Goal: Information Seeking & Learning: Learn about a topic

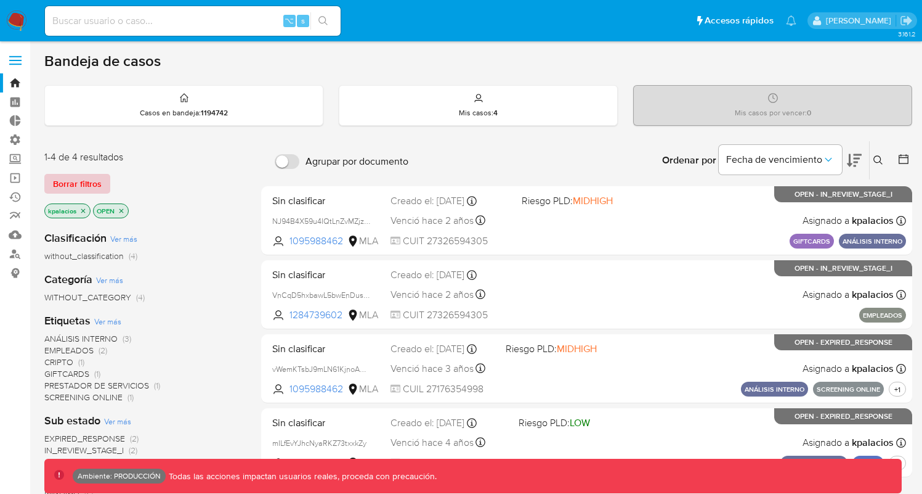
click at [79, 188] on span "Borrar filtros" at bounding box center [77, 183] width 49 height 17
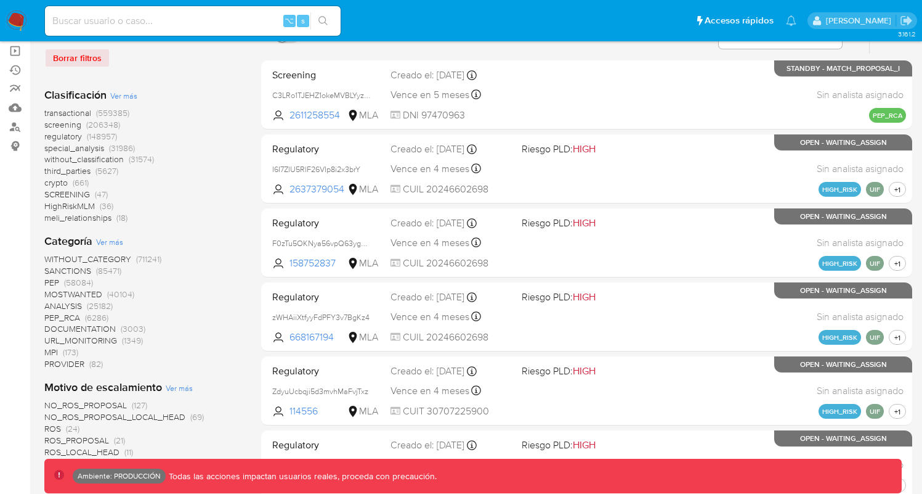
scroll to position [68, 0]
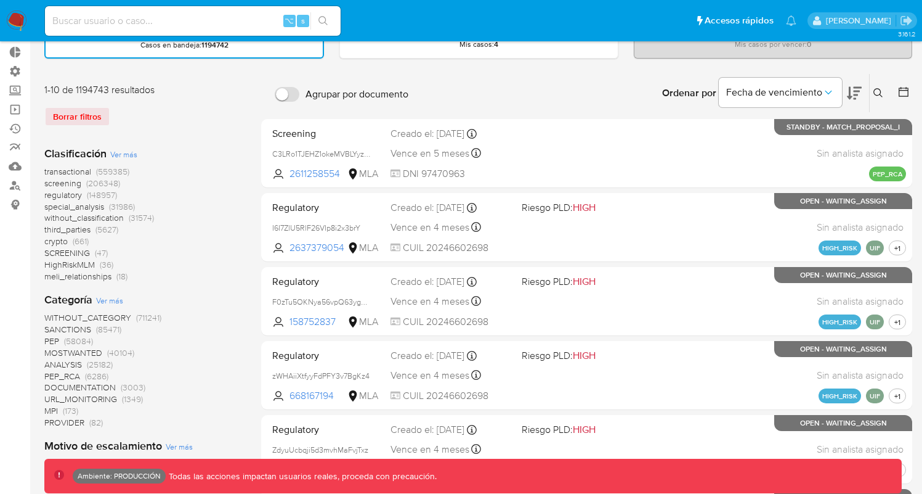
click at [94, 169] on span "transactional (559385)" at bounding box center [86, 172] width 85 height 12
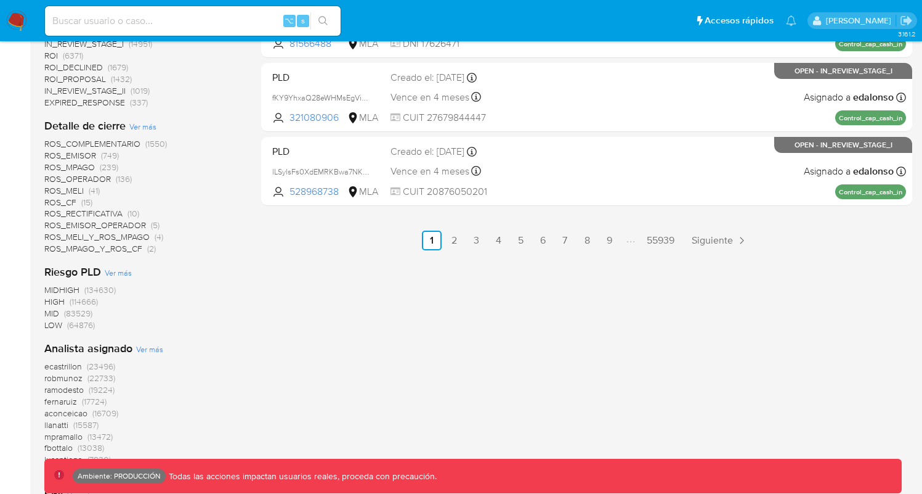
scroll to position [940, 0]
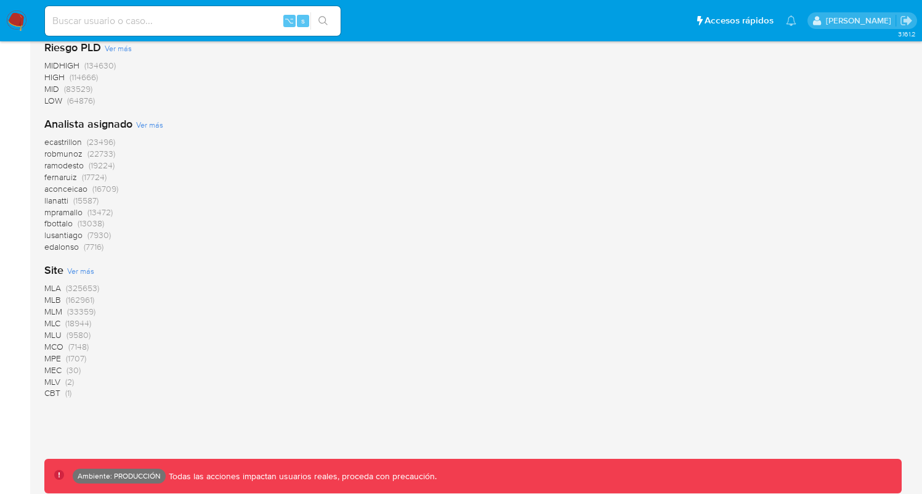
click at [81, 335] on span "(9580)" at bounding box center [79, 334] width 24 height 12
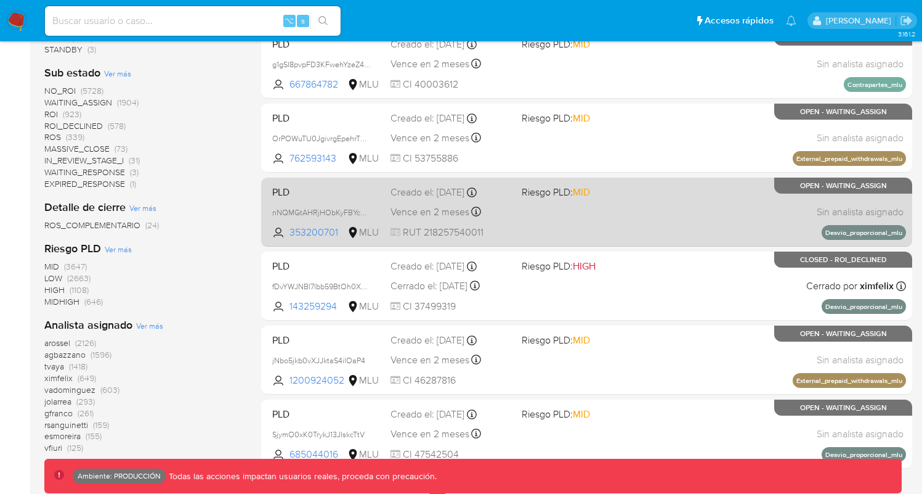
scroll to position [411, 0]
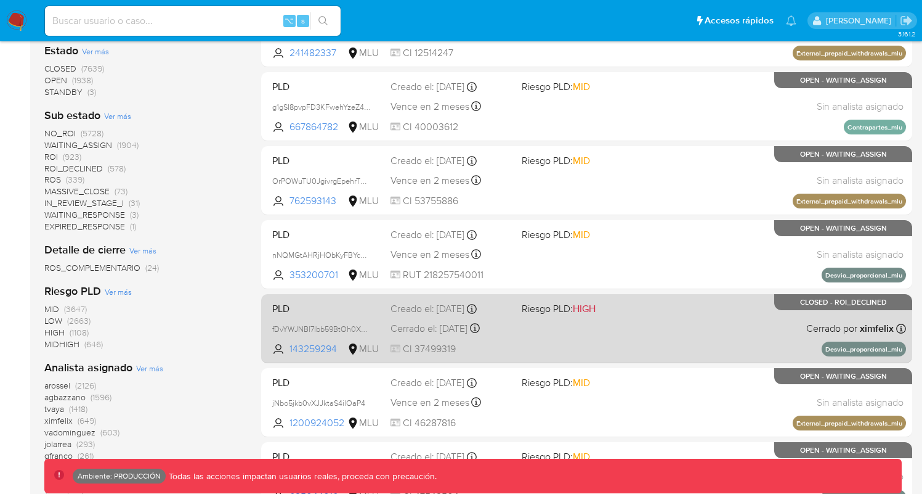
click at [547, 355] on div "PLD fDvYWJNBl7Ibb59BtOh0XuHg 143259294 MLU Riesgo PLD: HIGH Creado el: 12/09/20…" at bounding box center [586, 328] width 639 height 62
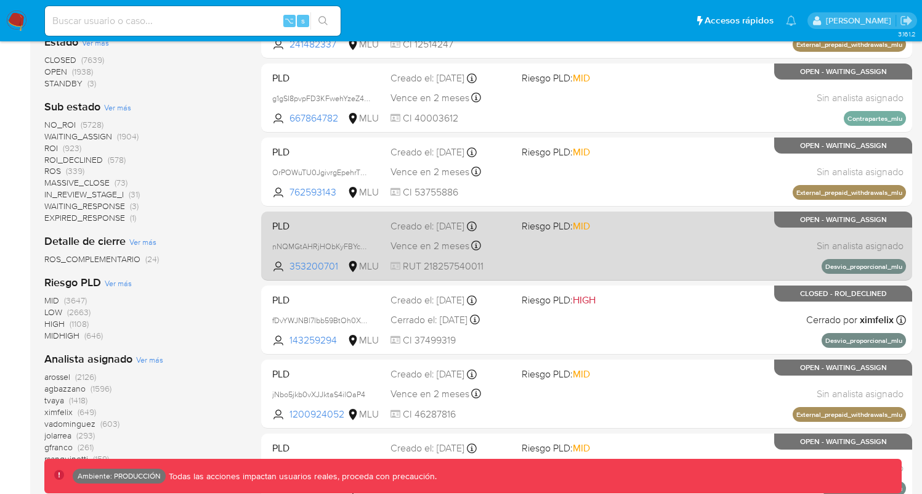
scroll to position [524, 0]
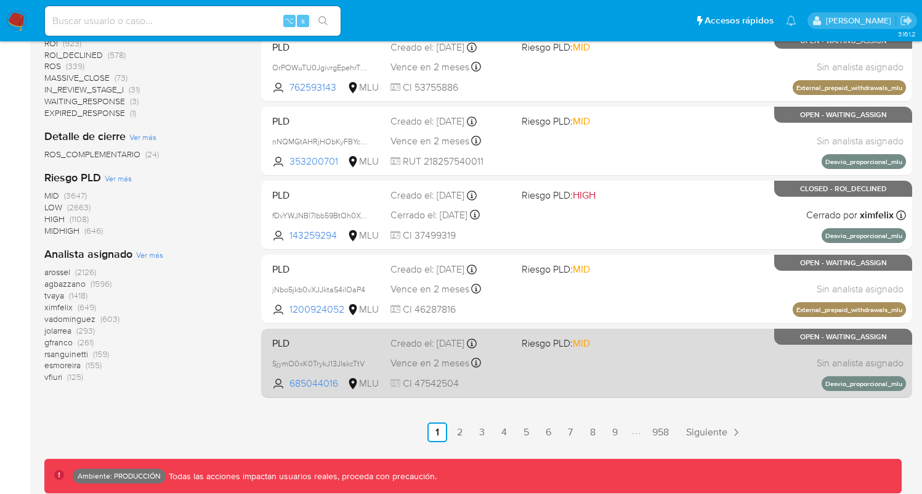
click at [555, 353] on div "PLD SjymO0xK0TrykJ13JIskcTtV 685044016 MLU Riesgo PLD: MID Creado el: 12/09/202…" at bounding box center [586, 362] width 639 height 62
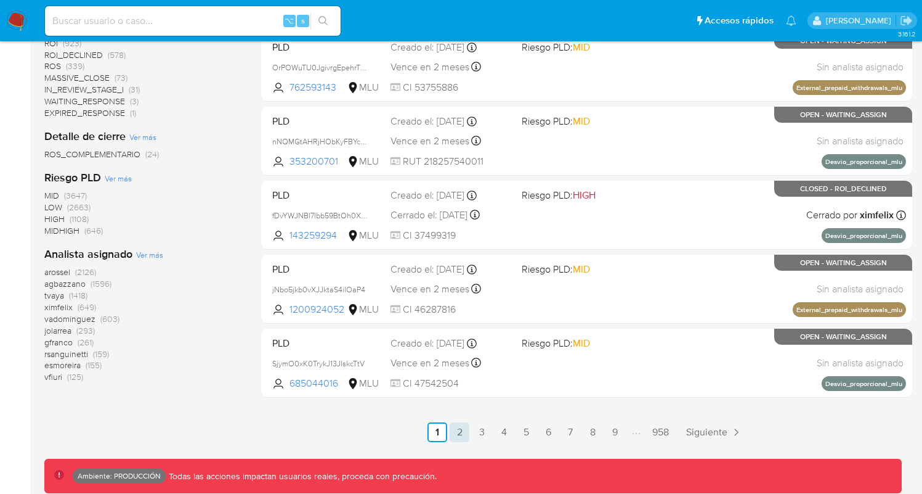
click at [454, 434] on link "2" at bounding box center [460, 432] width 20 height 20
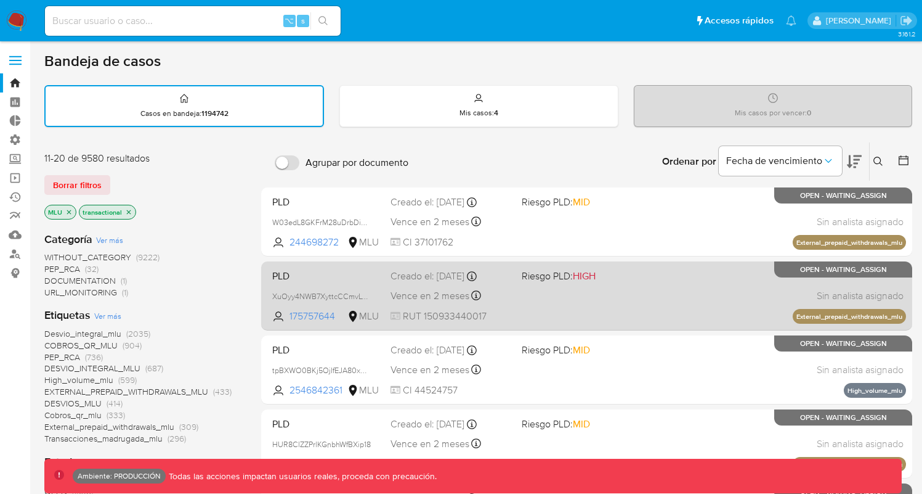
click at [564, 310] on div "PLD XuOyy4NWB7XyttcCCmvLTd6u 175757644 MLU Riesgo PLD: HIGH Creado el: 12/09/20…" at bounding box center [586, 295] width 639 height 62
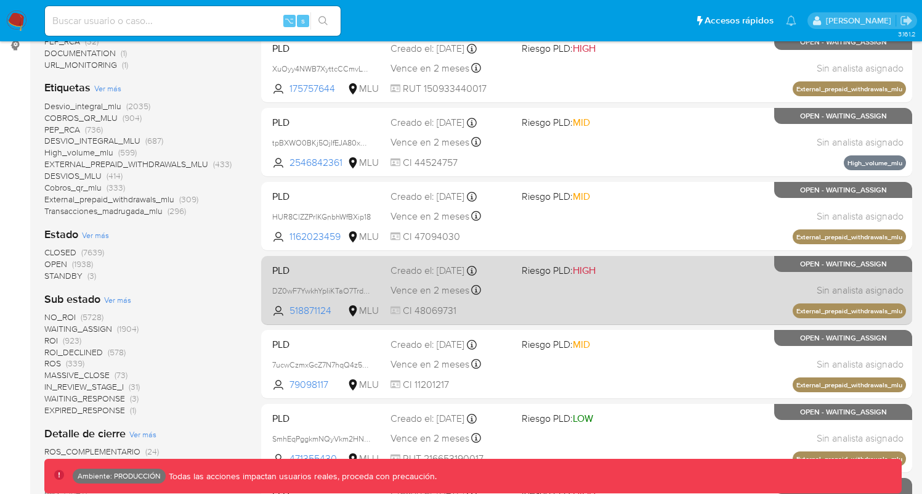
scroll to position [227, 0]
click at [563, 296] on div "PLD DZ0wF7YwkhYpIiKTaO7Trd0n 518871124 MLU Riesgo PLD: HIGH Creado el: 12/09/20…" at bounding box center [586, 290] width 639 height 62
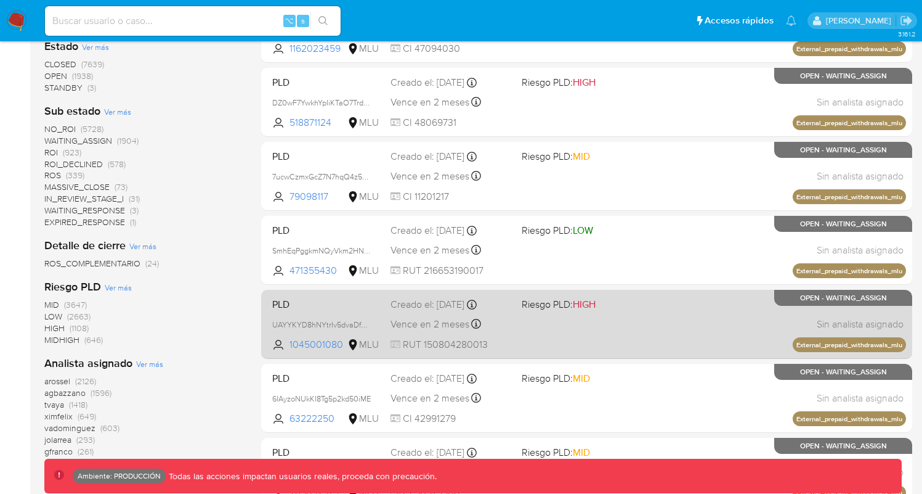
scroll to position [476, 0]
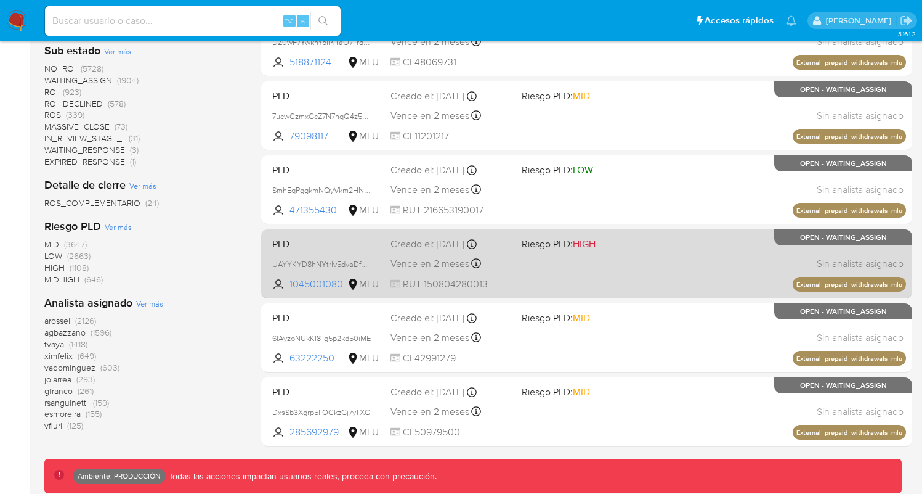
click at [565, 288] on div "PLD UAYYKYD8hNYtrIv5dvaDfhJk 1045001080 MLU Riesgo PLD: HIGH Creado el: 12/09/2…" at bounding box center [586, 263] width 639 height 62
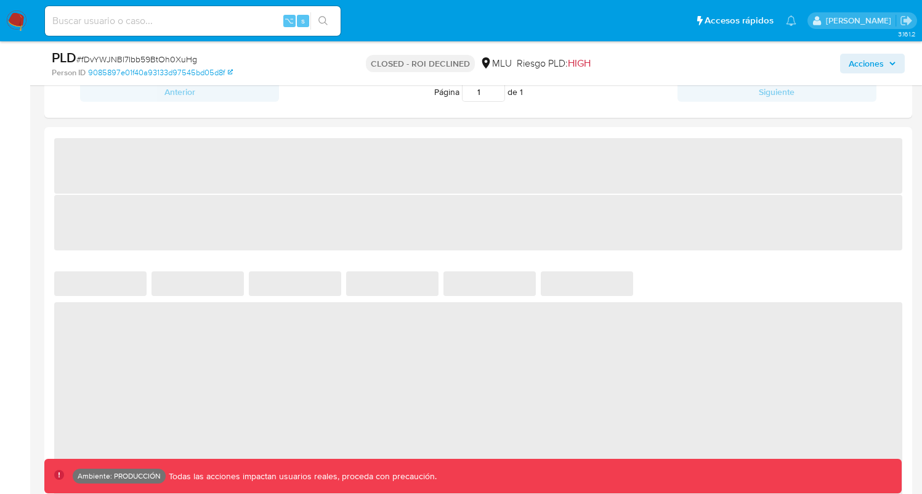
select select "10"
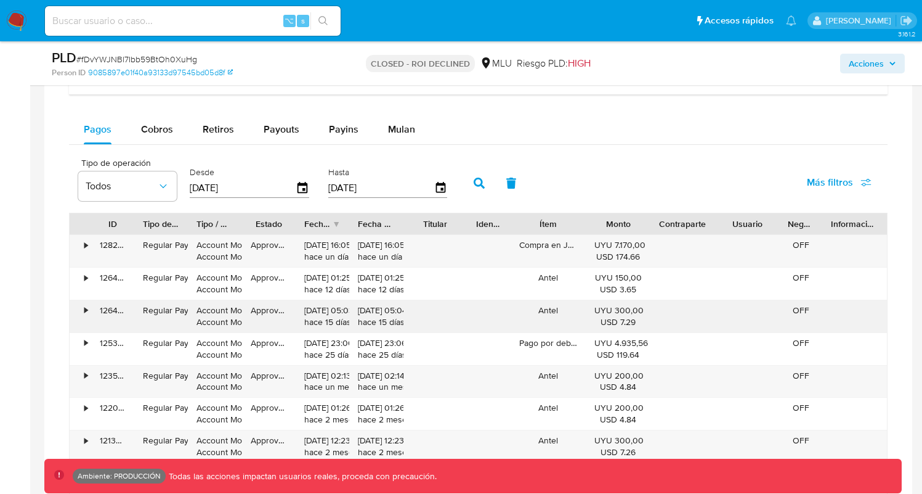
scroll to position [903, 0]
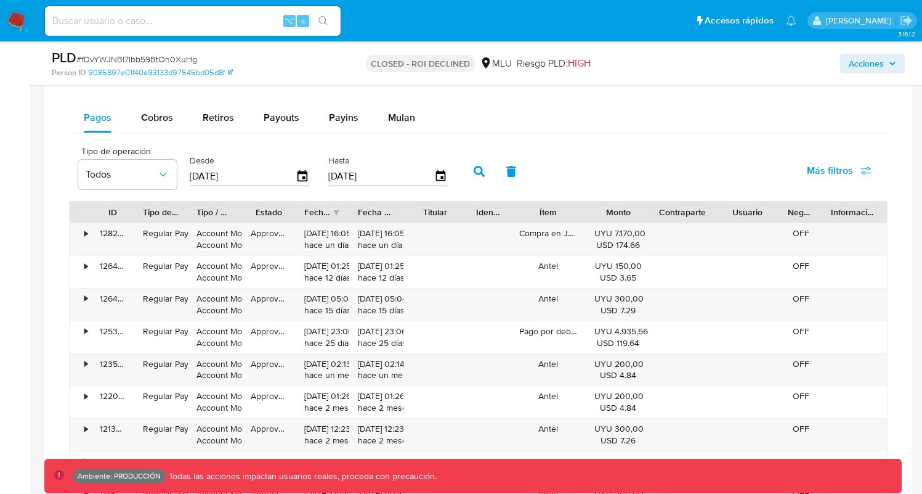
click at [842, 171] on span "Más filtros" at bounding box center [830, 171] width 46 height 30
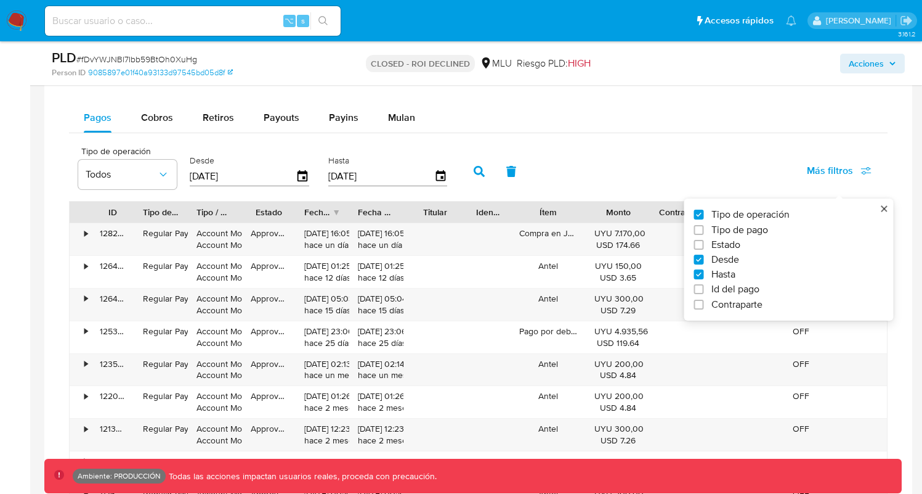
click at [768, 232] on span "Tipo de pago" at bounding box center [740, 230] width 57 height 12
click at [704, 232] on input "Tipo de pago" at bounding box center [699, 230] width 10 height 10
checkbox input "true"
type input "[DATE]"
click at [232, 173] on span "Todos" at bounding box center [229, 174] width 71 height 12
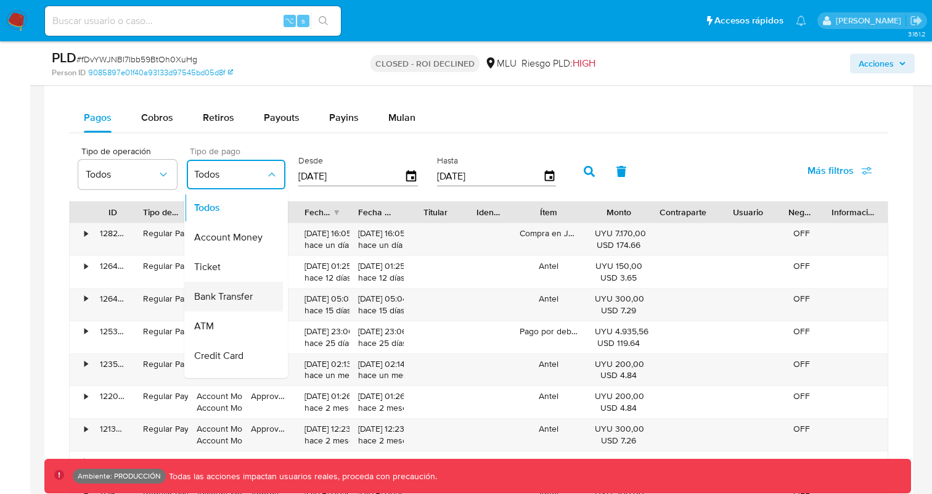
click at [242, 296] on span "Bank Transfer" at bounding box center [223, 296] width 59 height 12
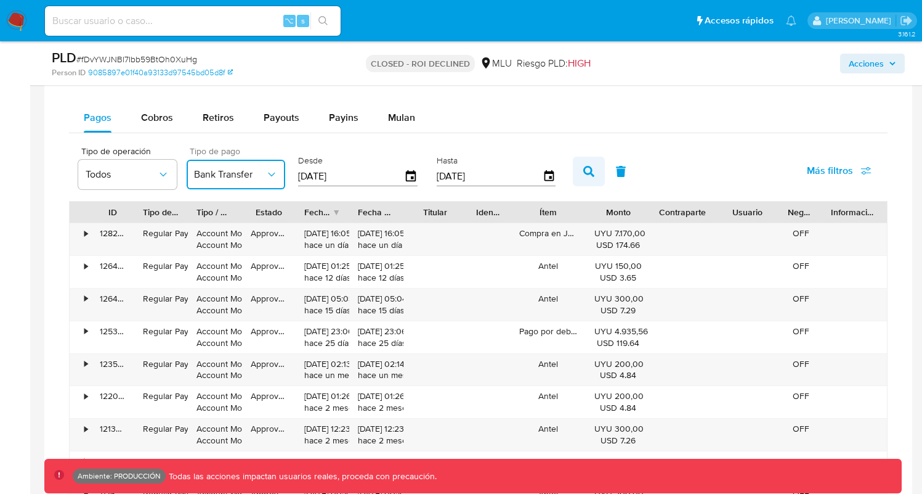
click at [575, 170] on button "button" at bounding box center [589, 171] width 32 height 30
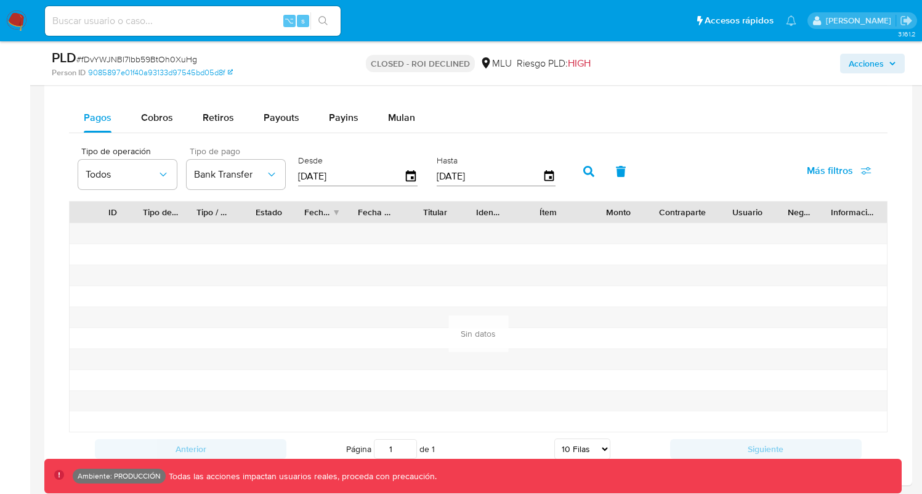
drag, startPoint x: 617, startPoint y: 177, endPoint x: 608, endPoint y: 178, distance: 9.3
click at [617, 177] on button "button" at bounding box center [621, 171] width 32 height 30
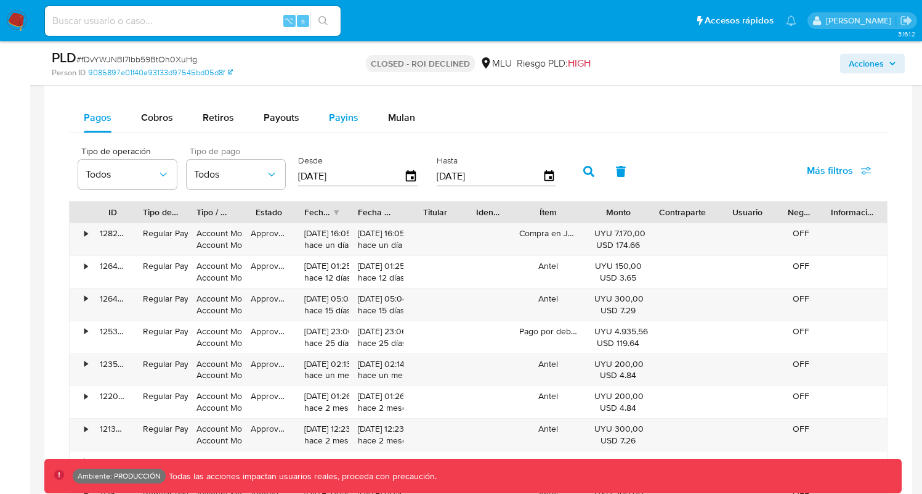
click at [339, 117] on span "Payins" at bounding box center [344, 117] width 30 height 14
select select "10"
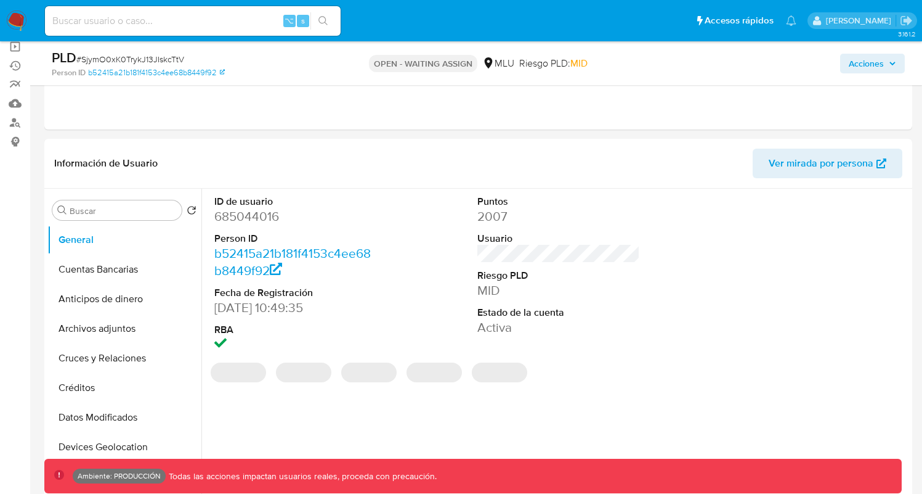
scroll to position [214, 0]
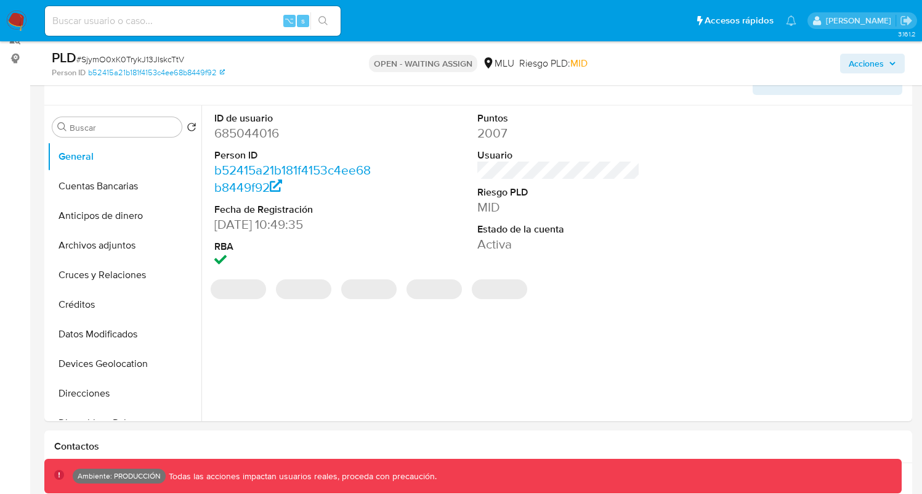
select select "10"
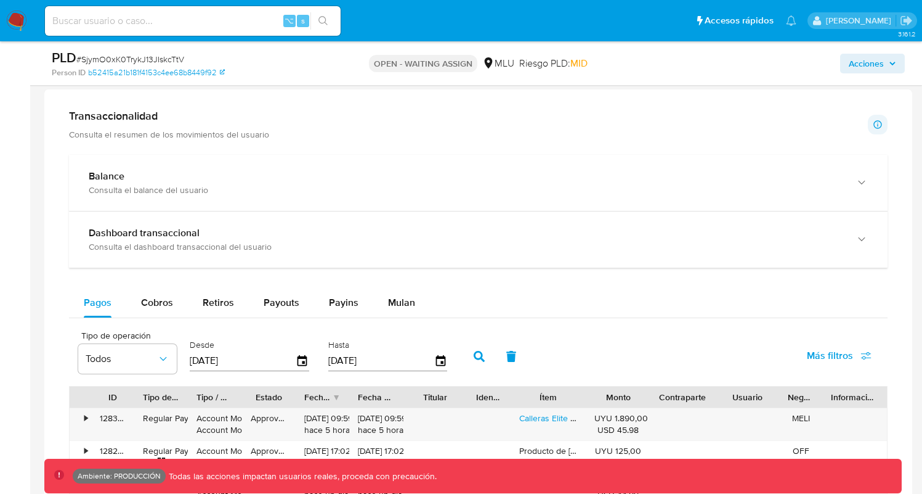
scroll to position [813, 0]
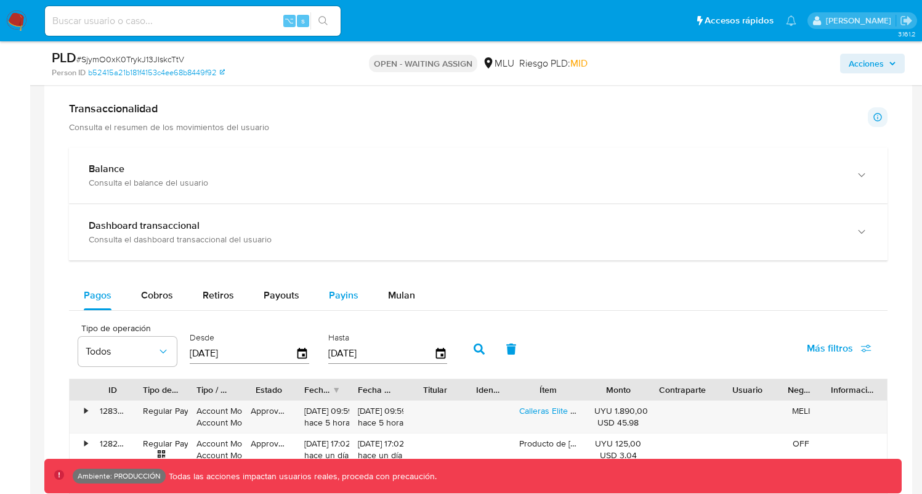
click at [325, 303] on button "Payins" at bounding box center [343, 295] width 59 height 30
select select "10"
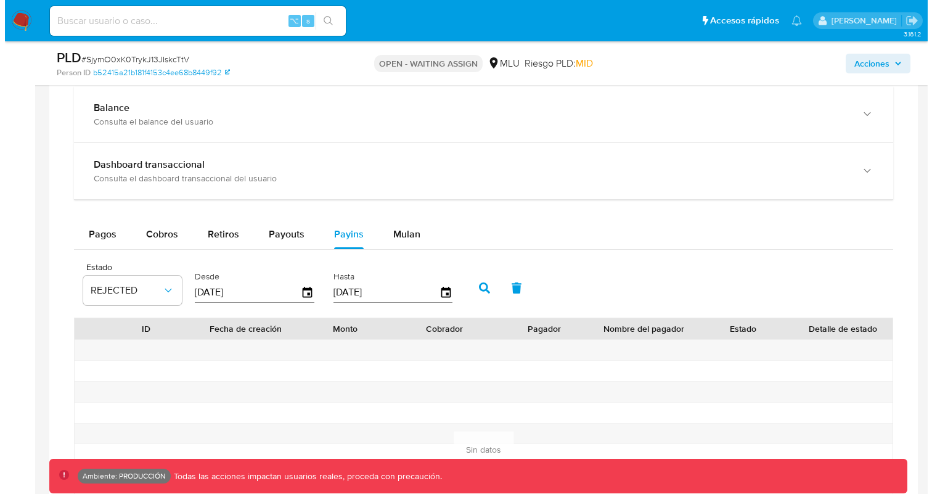
scroll to position [1046, 0]
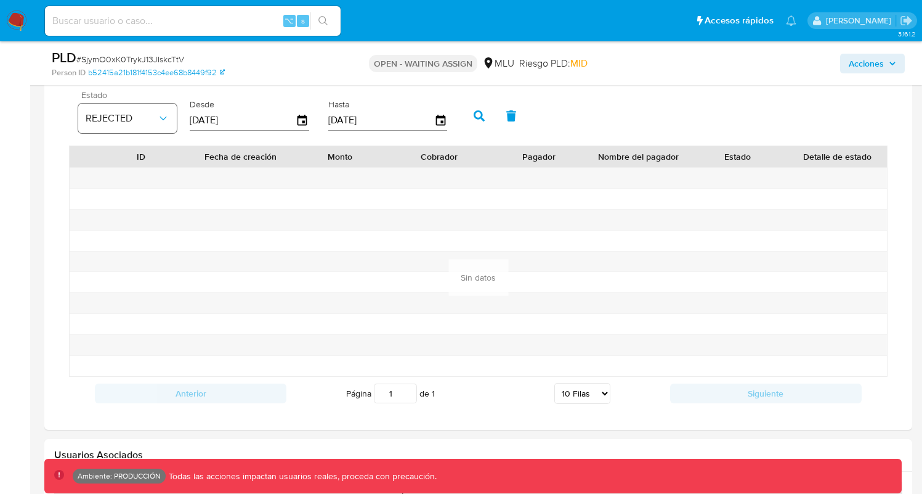
click at [135, 124] on span "REJECTED" at bounding box center [121, 118] width 71 height 12
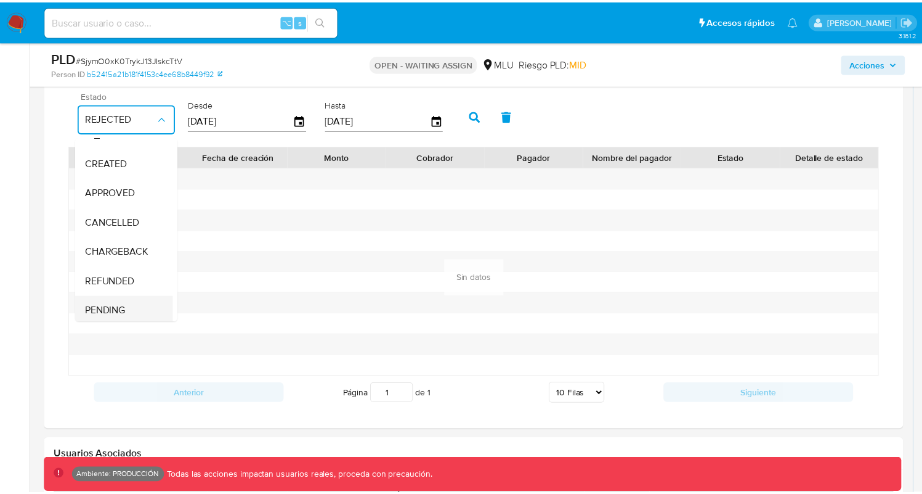
scroll to position [91, 0]
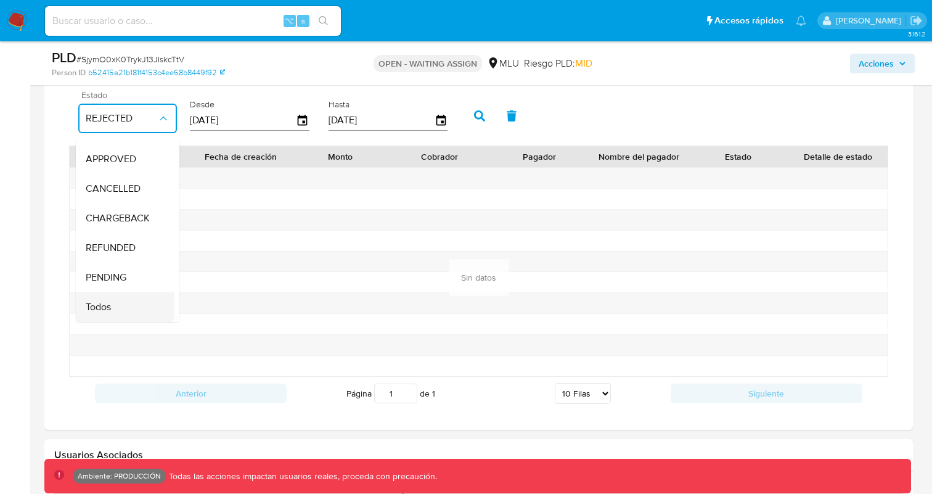
click at [134, 298] on div "Todos" at bounding box center [121, 307] width 71 height 30
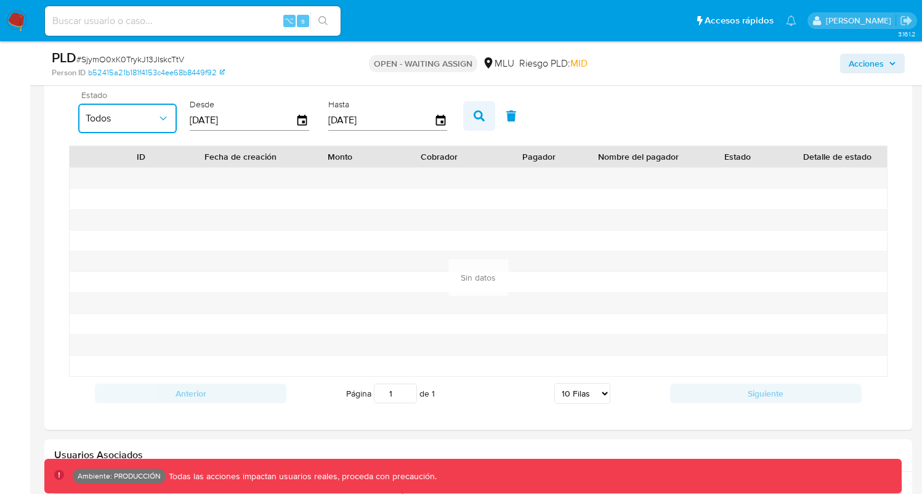
click at [465, 115] on button "button" at bounding box center [479, 116] width 32 height 30
click at [474, 120] on icon "button" at bounding box center [479, 115] width 11 height 11
click at [474, 119] on icon "button" at bounding box center [479, 115] width 11 height 11
click at [498, 116] on button "button" at bounding box center [511, 116] width 32 height 30
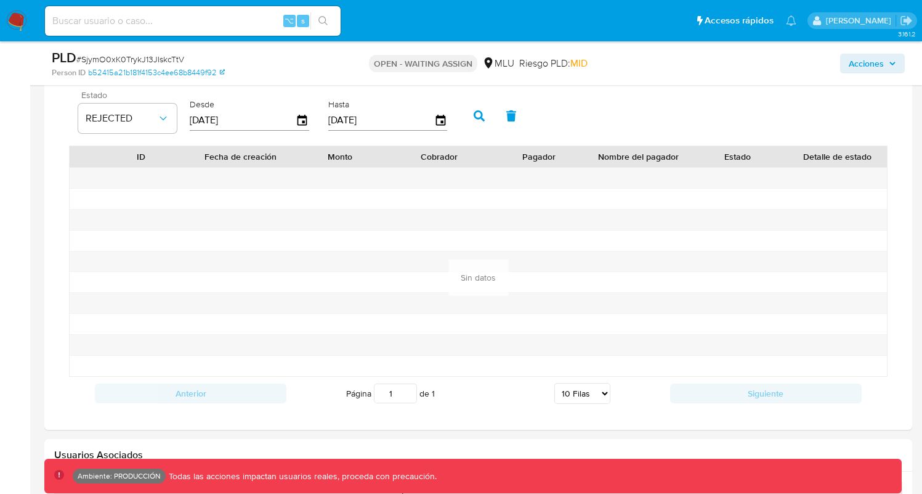
scroll to position [932, 0]
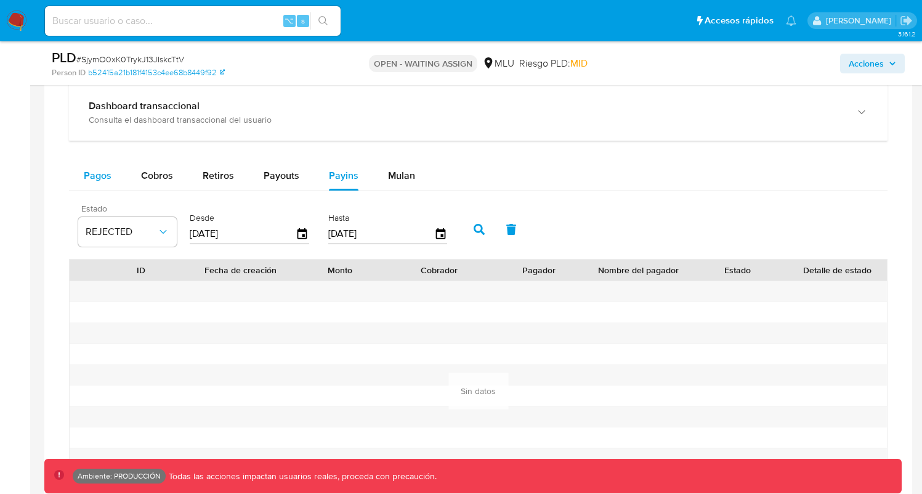
click at [116, 174] on button "Pagos" at bounding box center [97, 176] width 57 height 30
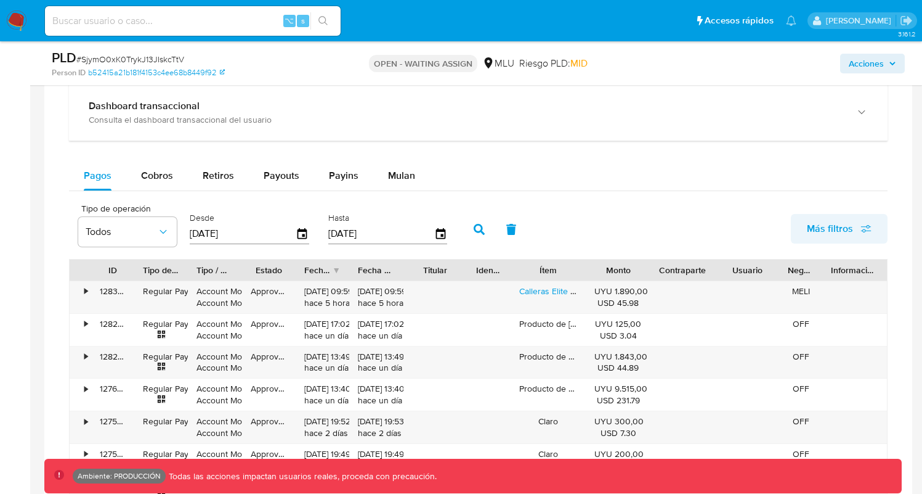
drag, startPoint x: 861, startPoint y: 211, endPoint x: 850, endPoint y: 221, distance: 14.8
click at [861, 211] on div "Tipo de operación Todos Desde 05/07/2025 Hasta 02/10/2025 Más filtros" at bounding box center [478, 228] width 819 height 62
click at [838, 230] on span "Más filtros" at bounding box center [830, 229] width 46 height 30
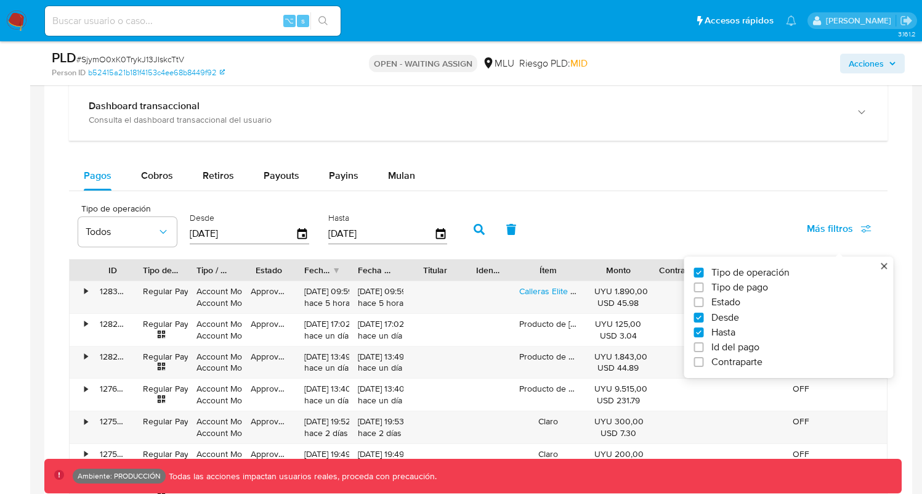
click at [776, 289] on label "Tipo de pago" at bounding box center [784, 287] width 180 height 12
click at [704, 289] on input "Tipo de pago" at bounding box center [699, 287] width 10 height 10
checkbox input "true"
type input "[DATE]"
click at [250, 229] on span "Todos" at bounding box center [229, 231] width 71 height 12
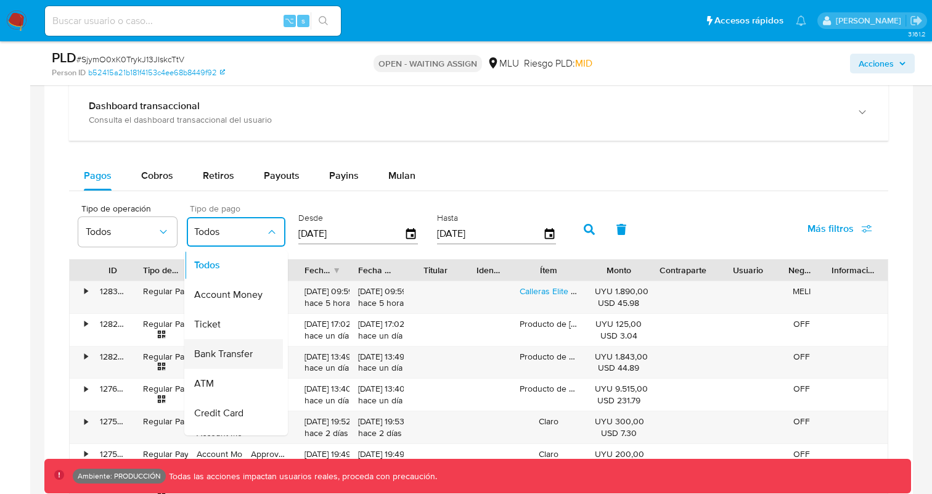
click at [225, 349] on span "Bank Transfer" at bounding box center [223, 353] width 59 height 12
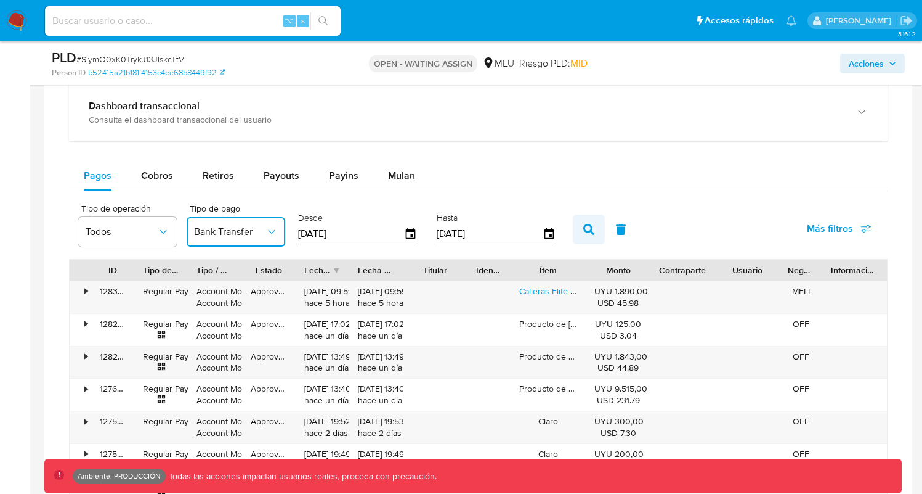
click at [579, 232] on button "button" at bounding box center [589, 229] width 32 height 30
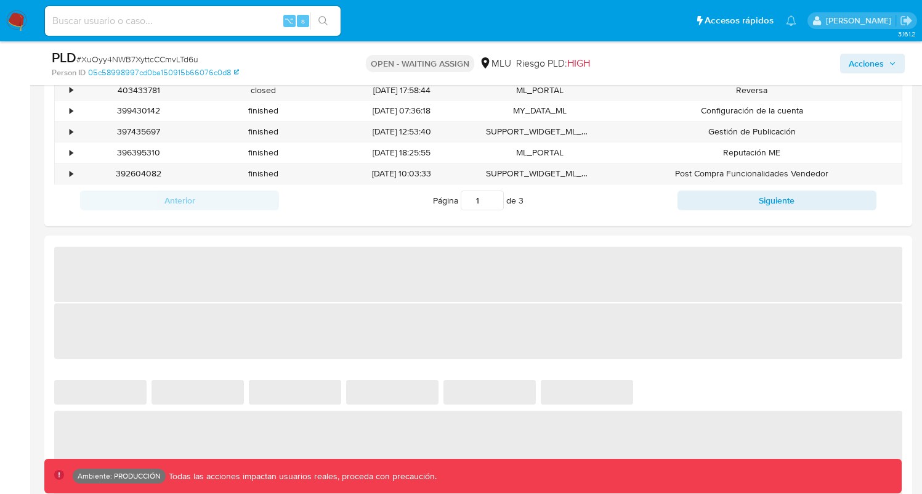
select select "10"
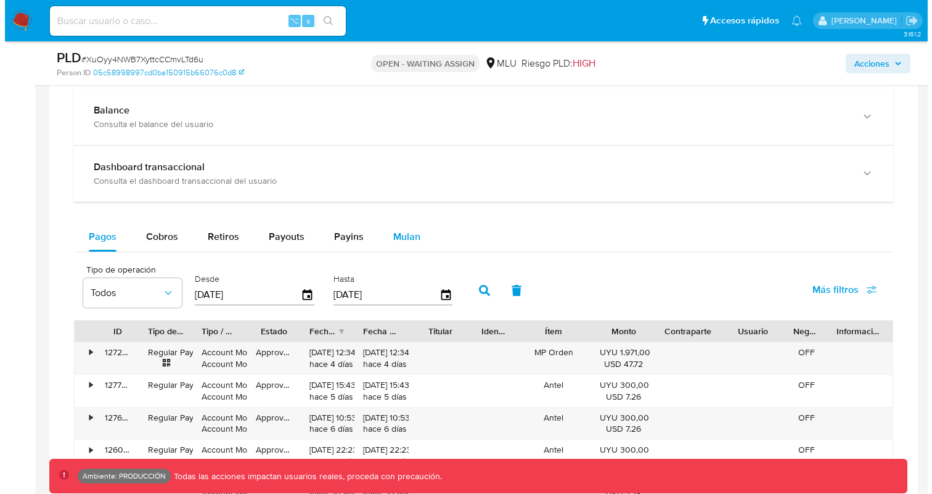
scroll to position [932, 0]
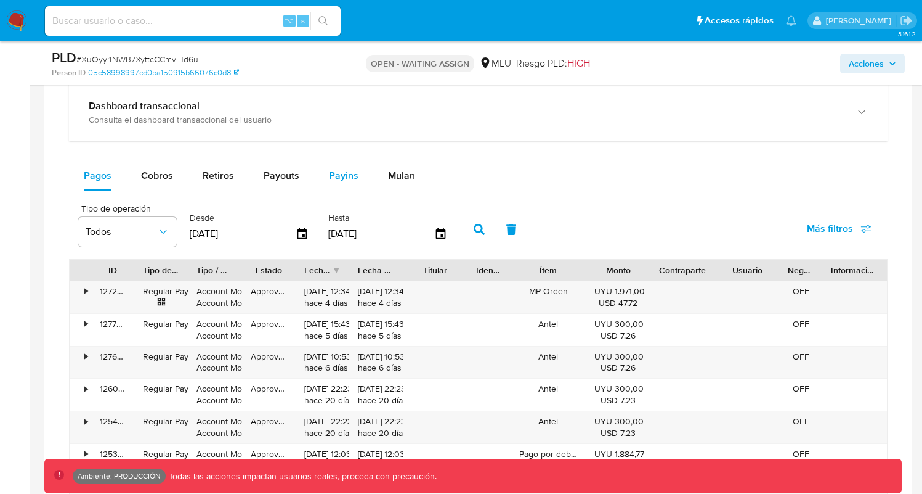
click at [340, 176] on span "Payins" at bounding box center [344, 175] width 30 height 14
select select "10"
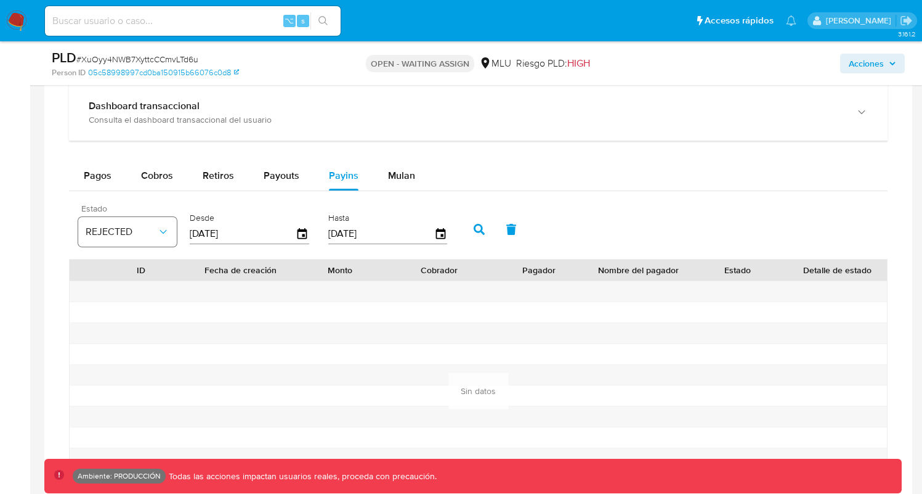
click at [125, 224] on button "REJECTED" at bounding box center [127, 232] width 99 height 30
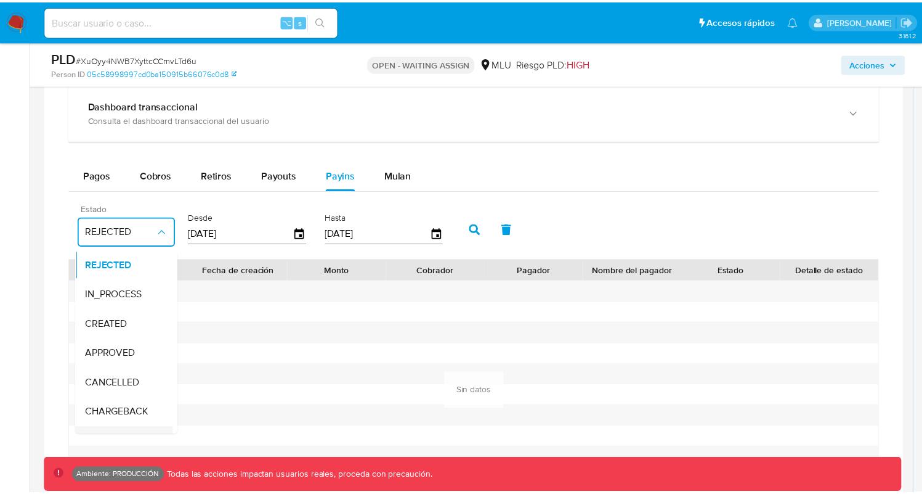
scroll to position [91, 0]
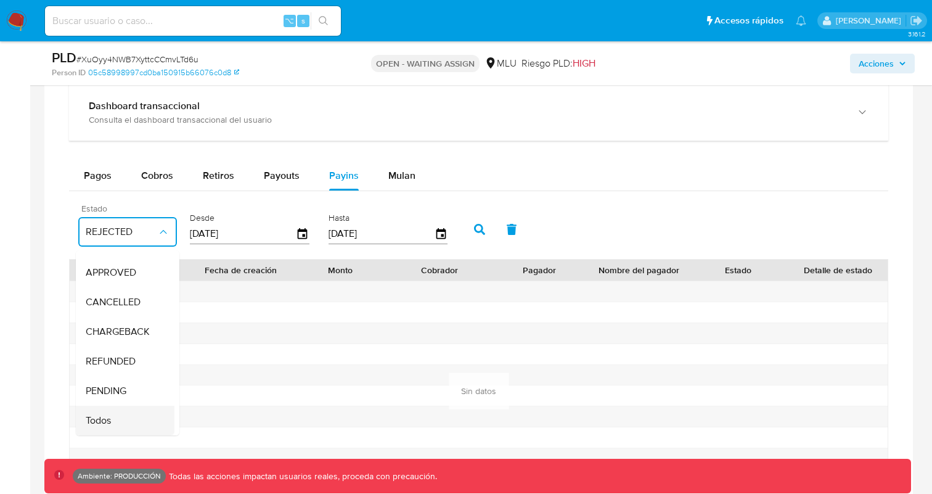
click at [115, 405] on div "Todos" at bounding box center [121, 420] width 71 height 30
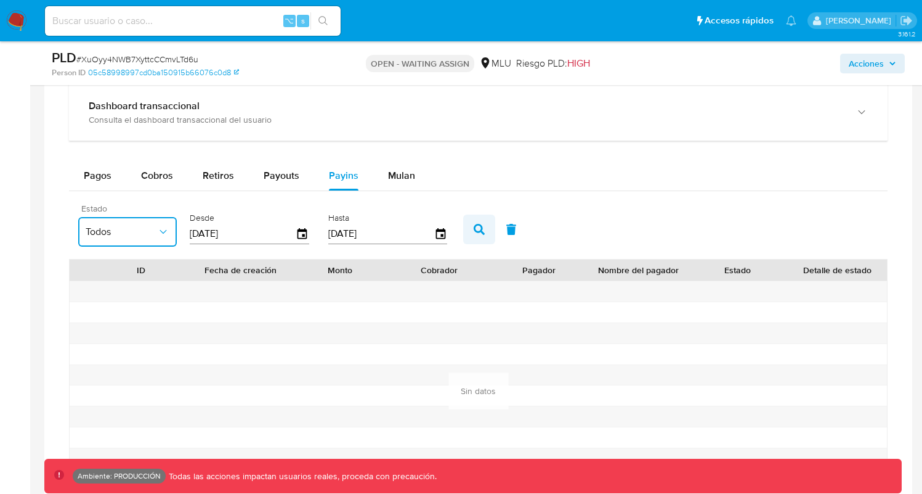
click at [474, 231] on icon "button" at bounding box center [479, 229] width 11 height 11
click at [104, 180] on span "Pagos" at bounding box center [98, 175] width 28 height 14
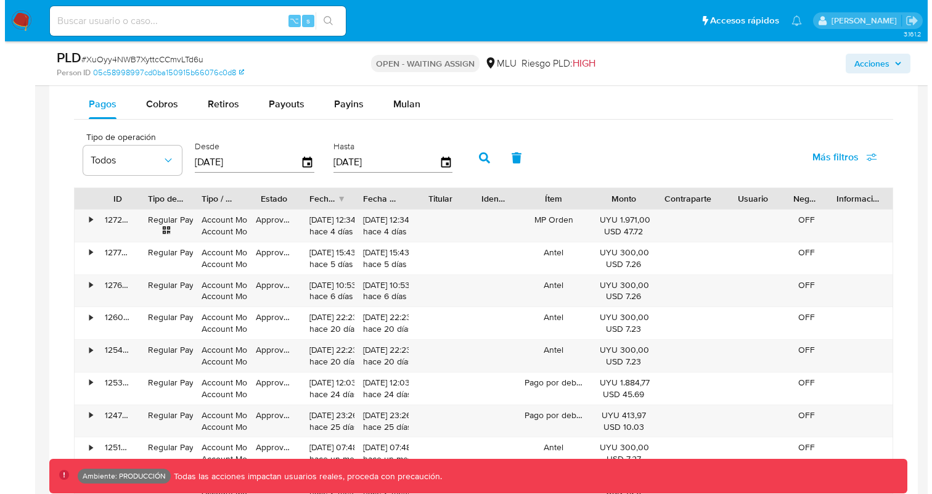
scroll to position [1007, 0]
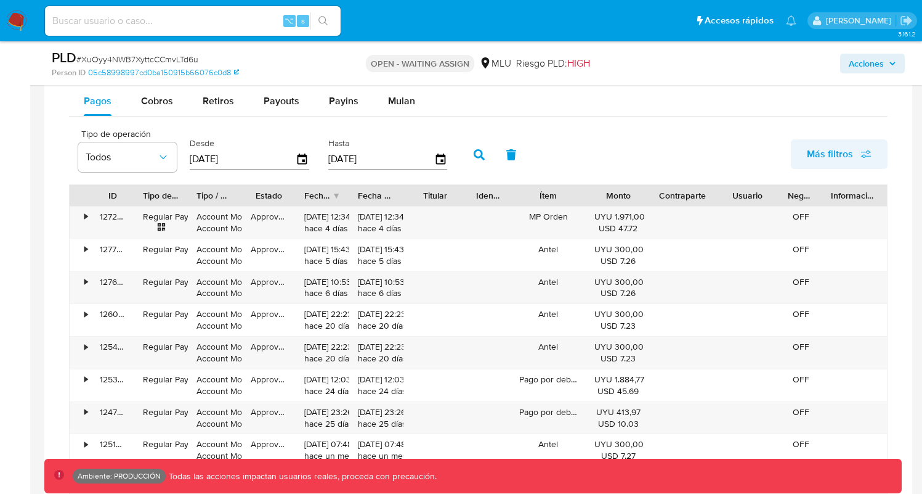
click at [818, 152] on span "Más filtros" at bounding box center [830, 154] width 46 height 30
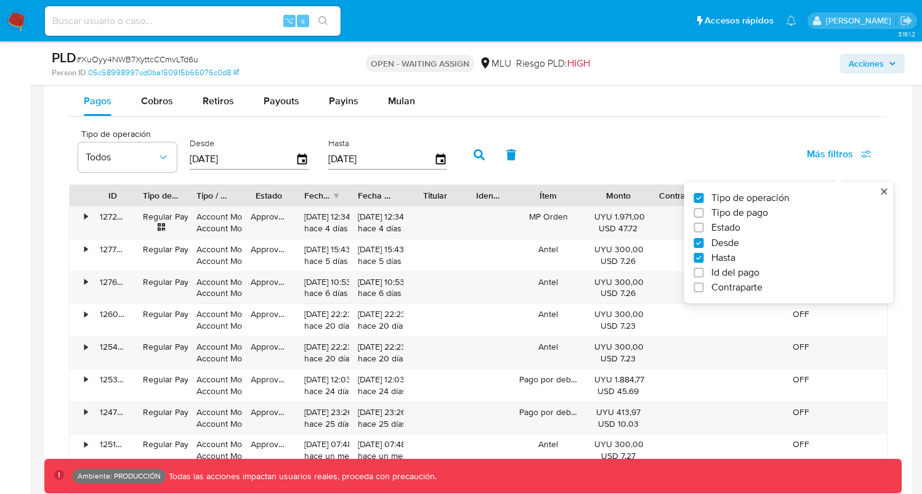
click at [774, 208] on label "Tipo de pago" at bounding box center [784, 212] width 180 height 12
click at [704, 208] on input "Tipo de pago" at bounding box center [699, 213] width 10 height 10
checkbox input "true"
type input "[DATE]"
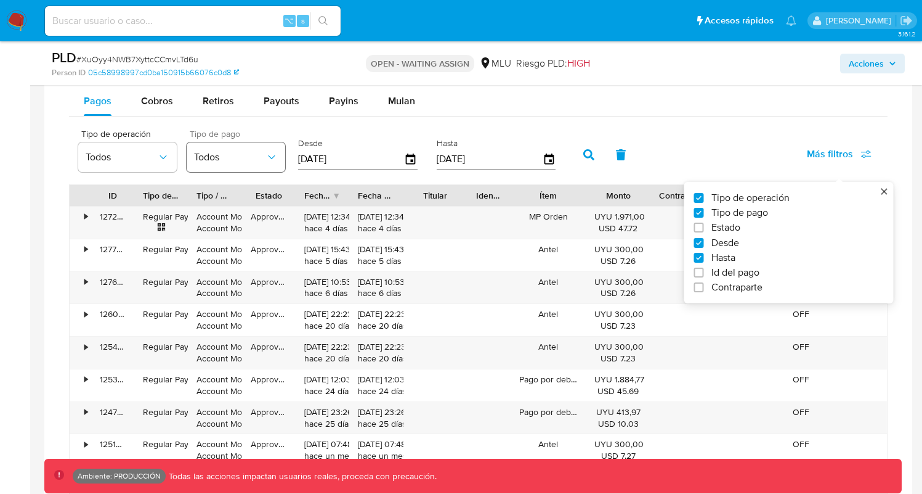
click at [224, 165] on button "Todos" at bounding box center [236, 157] width 99 height 30
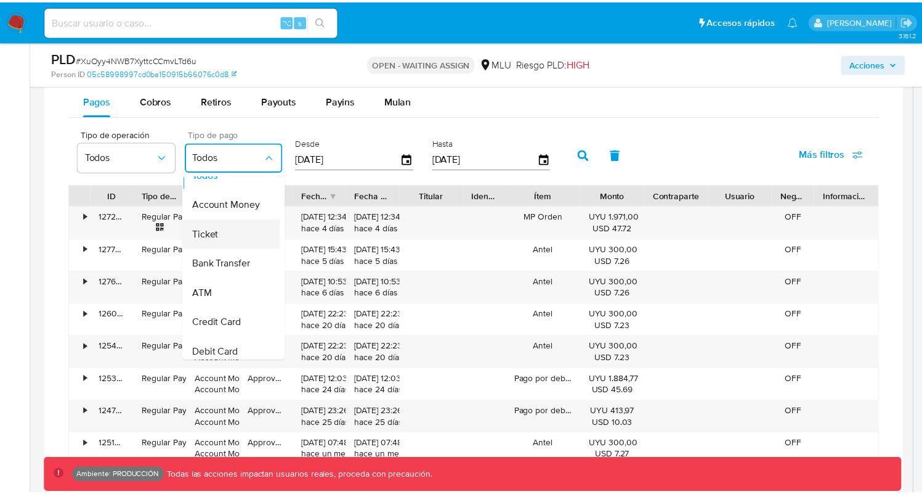
scroll to position [17, 0]
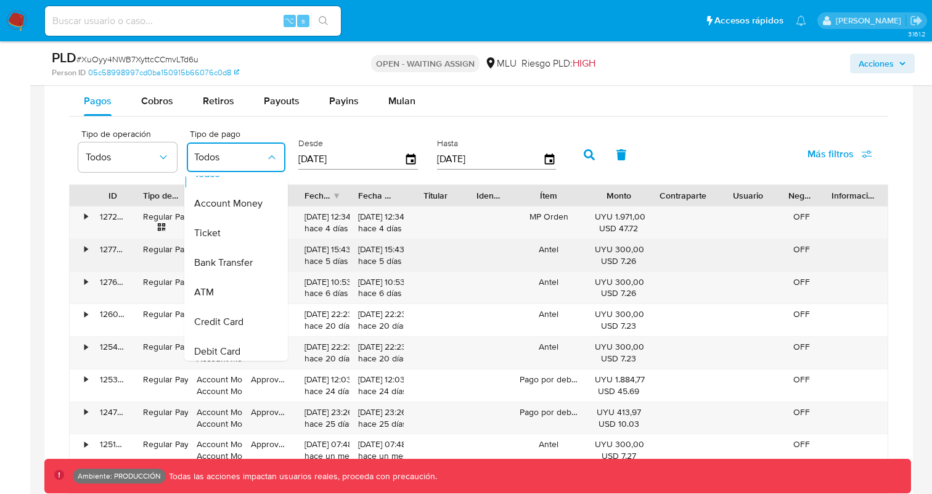
click at [236, 262] on span "Bank Transfer" at bounding box center [223, 262] width 59 height 12
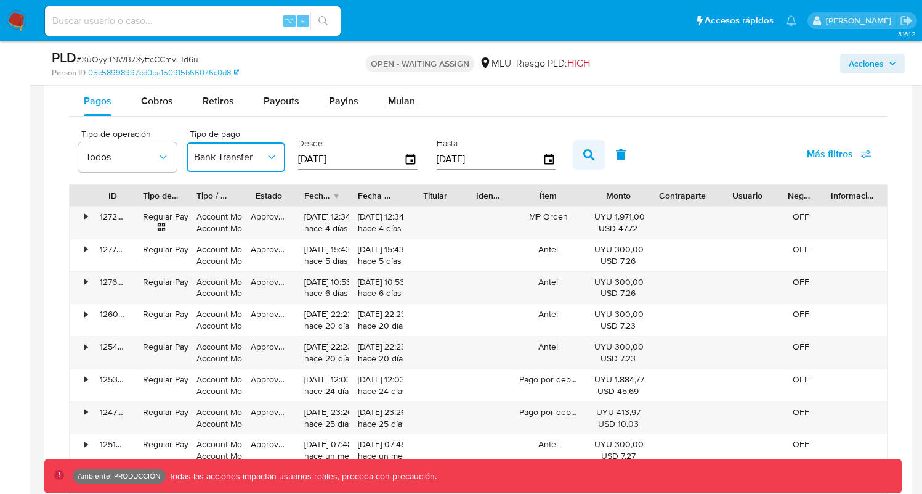
click at [575, 155] on button "button" at bounding box center [589, 155] width 32 height 30
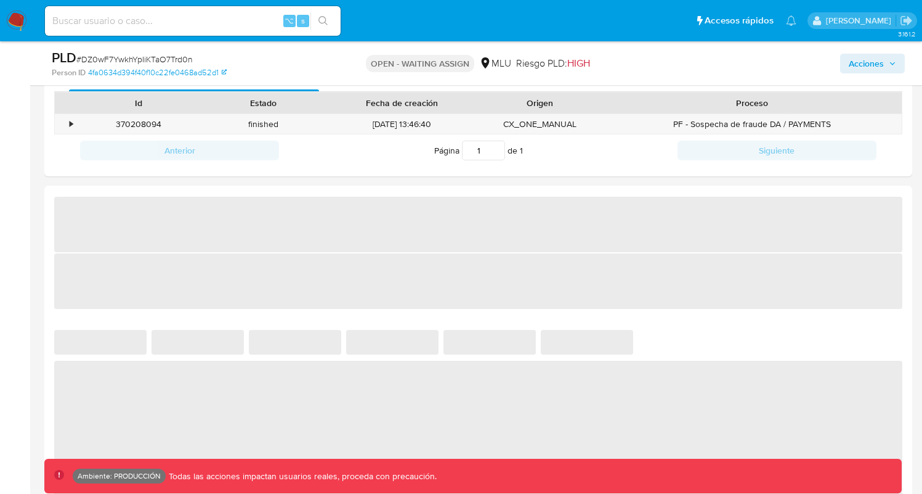
select select "10"
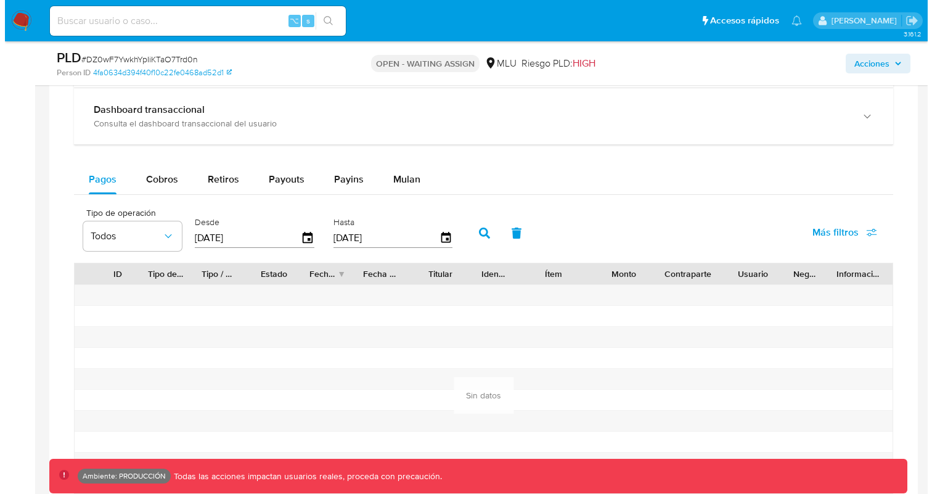
scroll to position [860, 0]
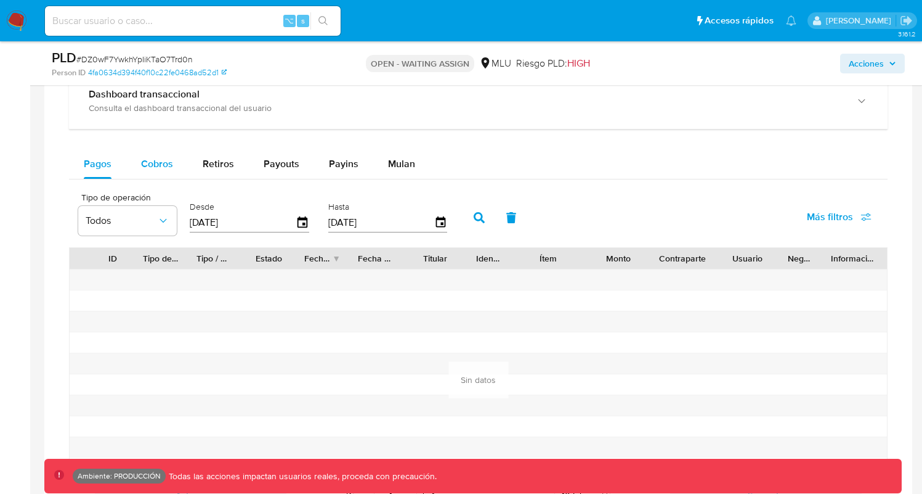
click at [156, 166] on span "Cobros" at bounding box center [157, 163] width 32 height 14
select select "10"
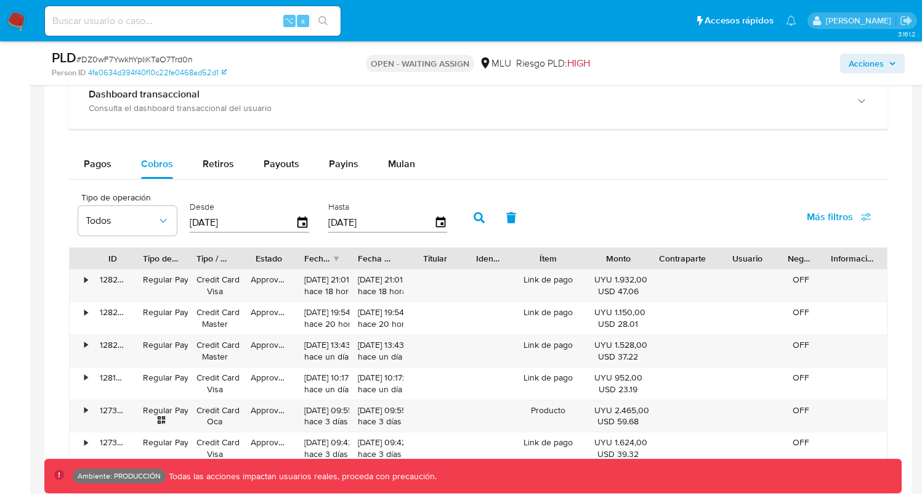
click at [811, 233] on div "Más filtros" at bounding box center [839, 218] width 97 height 33
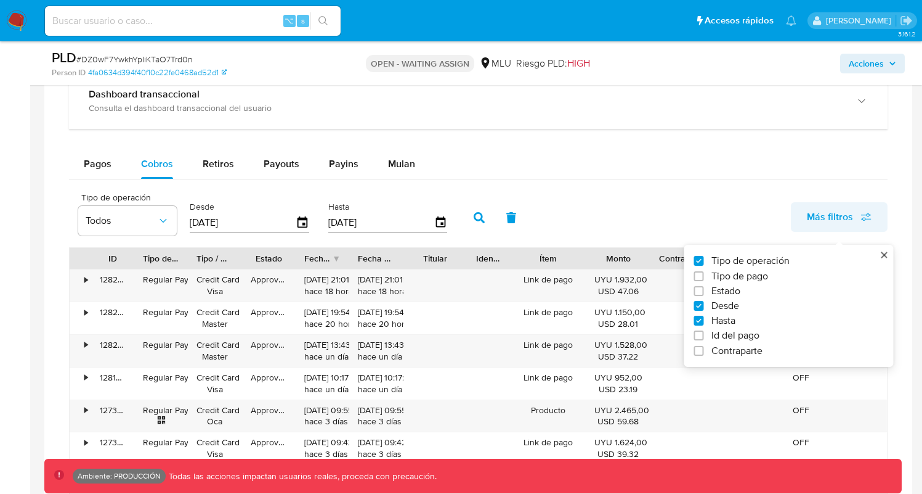
click at [813, 227] on span "Más filtros" at bounding box center [830, 217] width 46 height 30
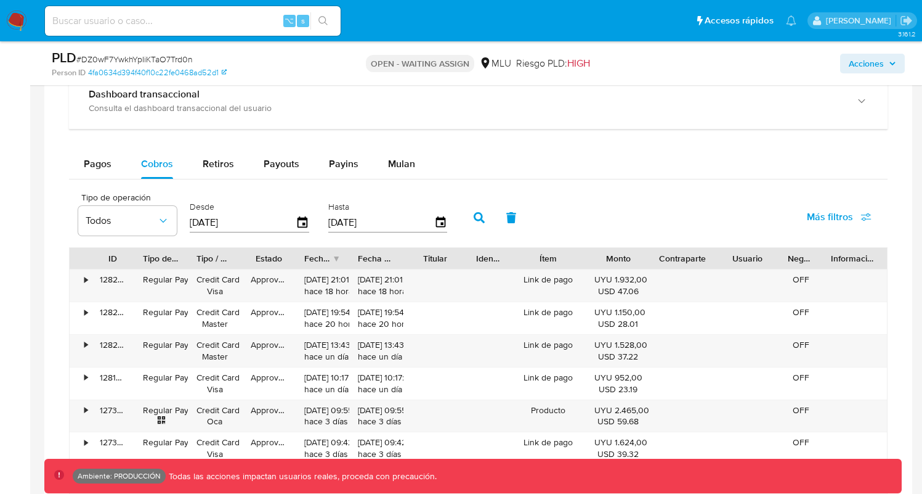
click at [808, 222] on span "Más filtros" at bounding box center [830, 217] width 46 height 30
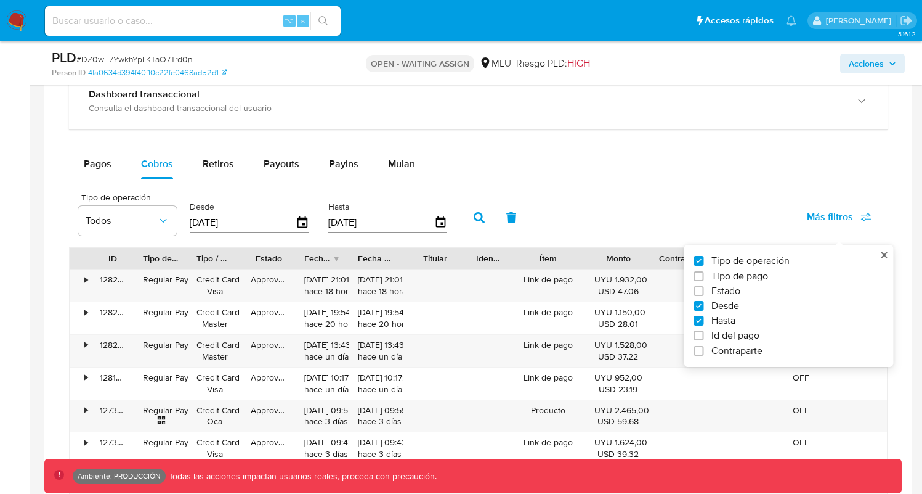
click at [725, 280] on span "Tipo de pago" at bounding box center [740, 276] width 57 height 12
click at [704, 280] on input "Tipo de pago" at bounding box center [699, 276] width 10 height 10
checkbox input "true"
type input "[DATE]"
click at [224, 222] on span "Todos" at bounding box center [229, 220] width 71 height 12
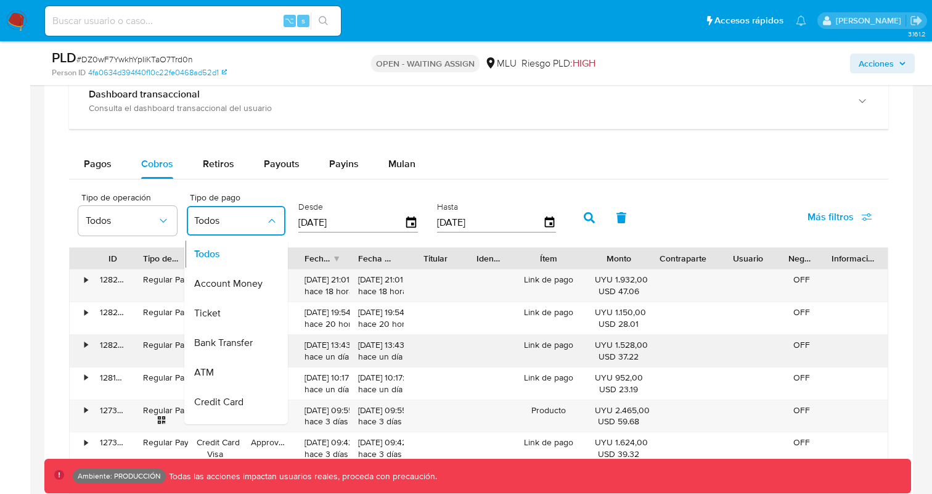
click at [229, 351] on div "Bank Transfer" at bounding box center [229, 343] width 71 height 30
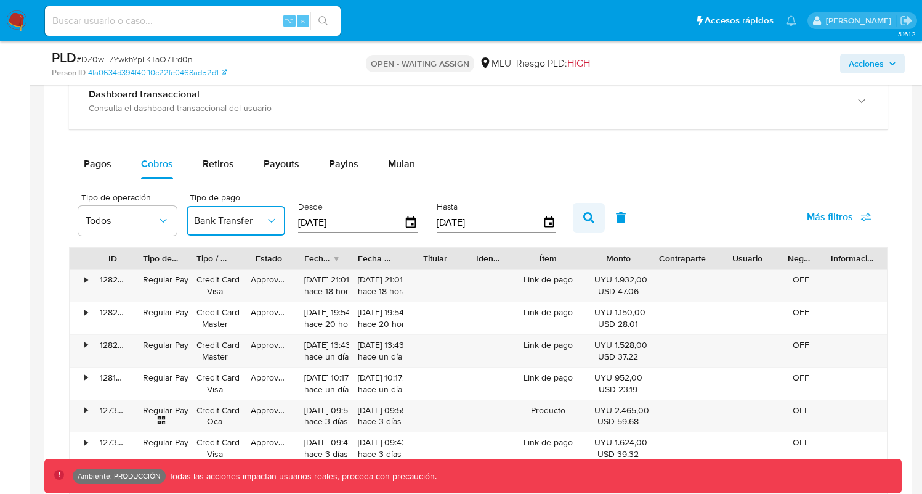
click at [575, 216] on button "button" at bounding box center [589, 218] width 32 height 30
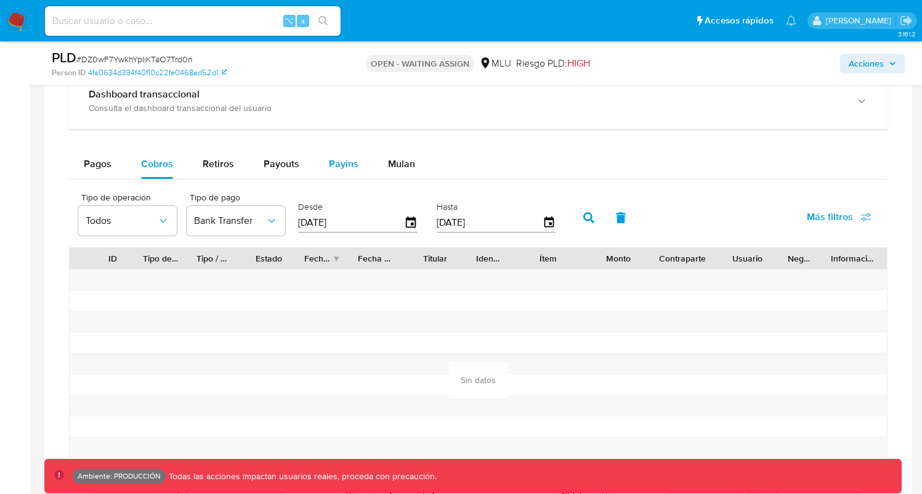
click at [335, 173] on div "Payins" at bounding box center [344, 164] width 30 height 30
select select "10"
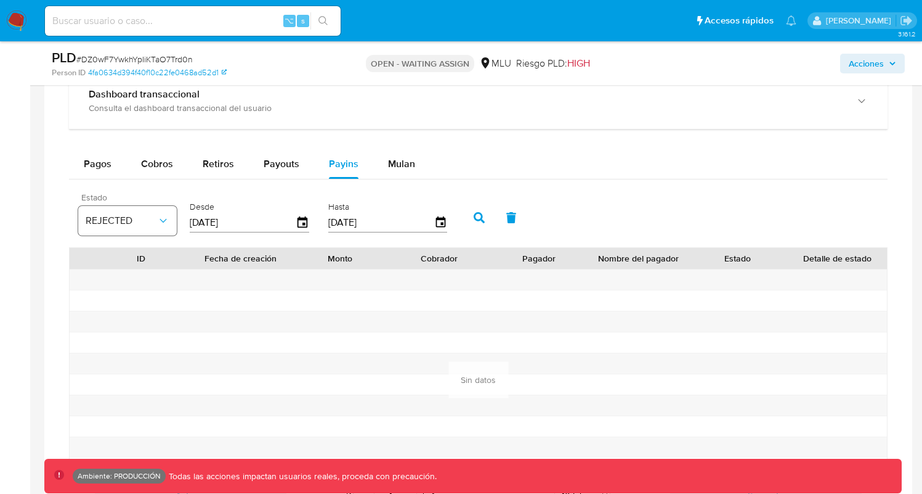
click at [98, 221] on span "REJECTED" at bounding box center [121, 220] width 71 height 12
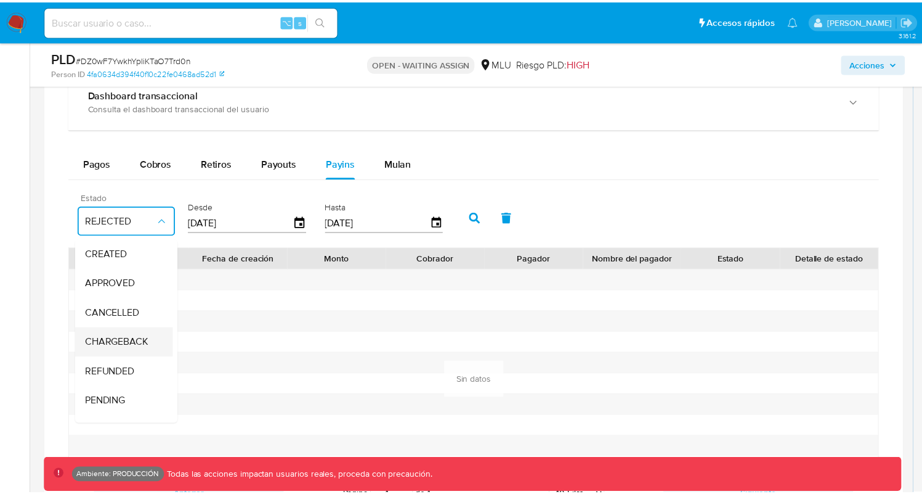
scroll to position [91, 0]
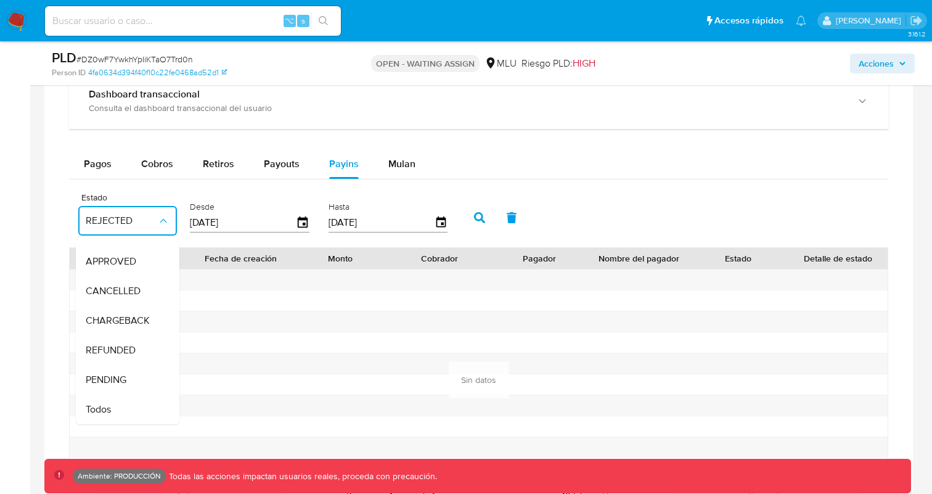
click at [123, 395] on div "Todos" at bounding box center [121, 409] width 71 height 30
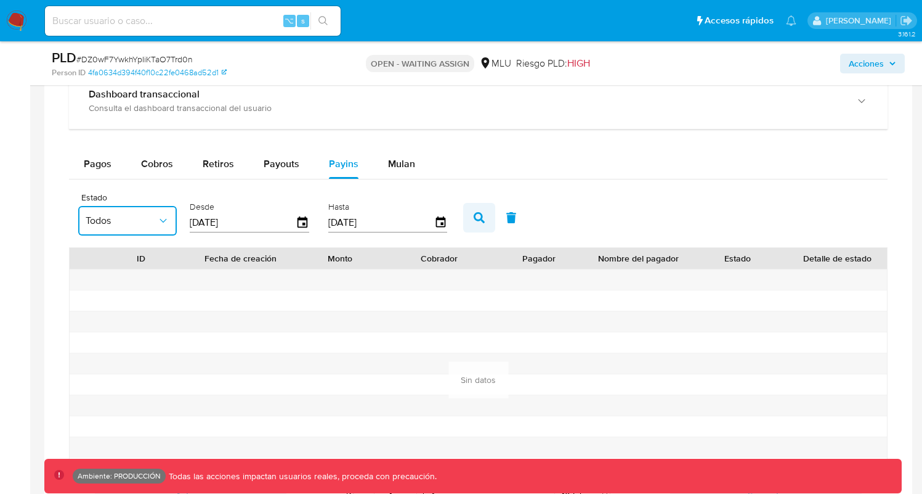
click at [484, 218] on button "button" at bounding box center [479, 218] width 32 height 30
click at [509, 219] on icon "button" at bounding box center [512, 217] width 10 height 11
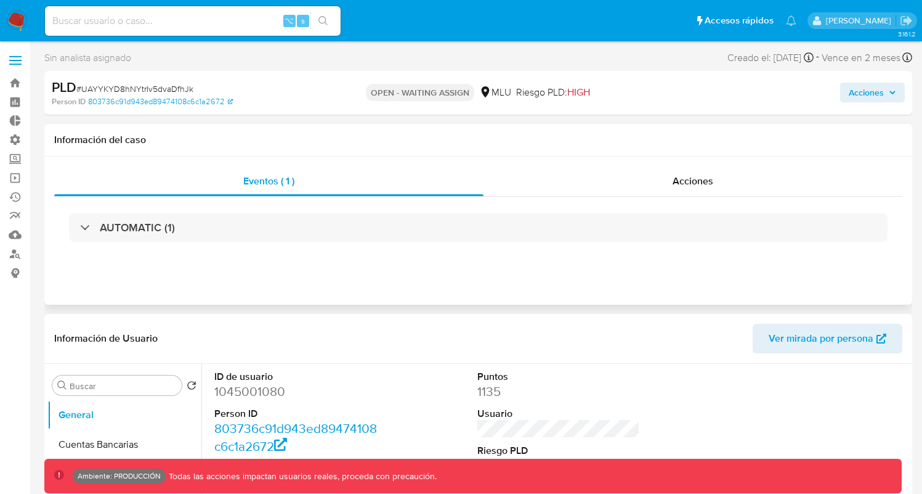
select select "10"
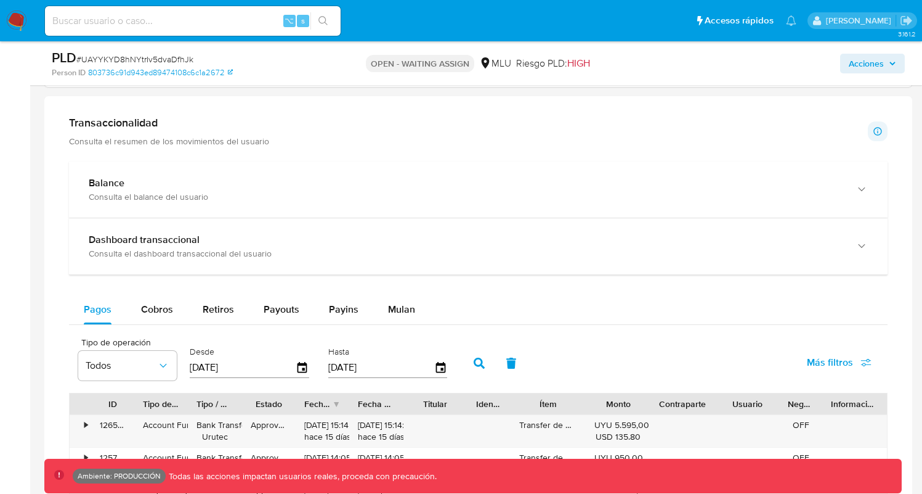
scroll to position [808, 0]
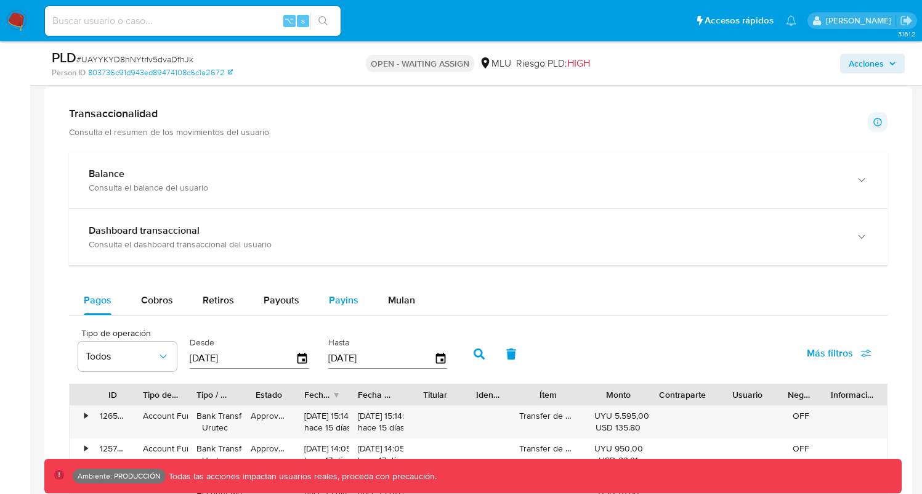
click at [332, 296] on span "Payins" at bounding box center [344, 300] width 30 height 14
select select "10"
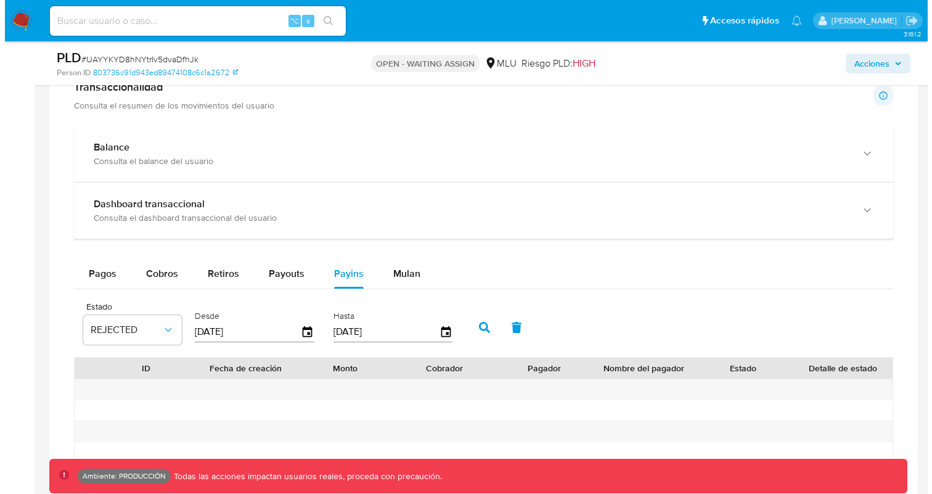
scroll to position [1007, 0]
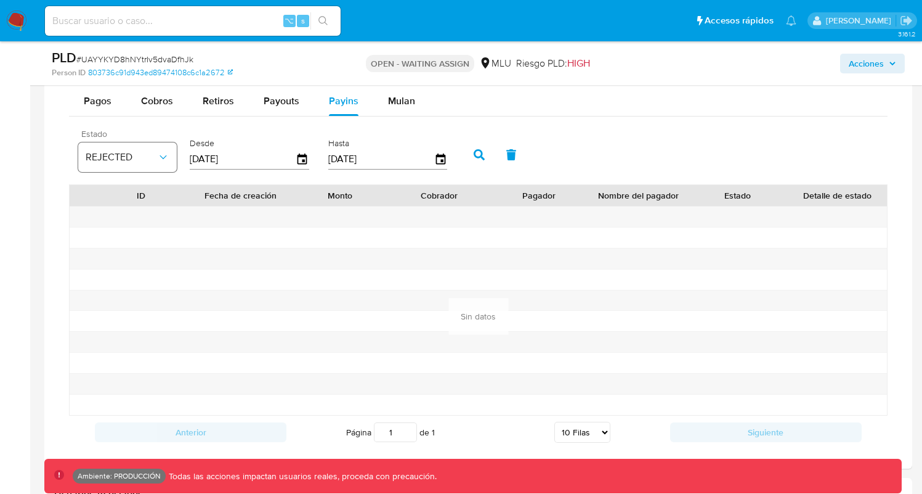
click at [161, 165] on button "REJECTED" at bounding box center [127, 157] width 99 height 30
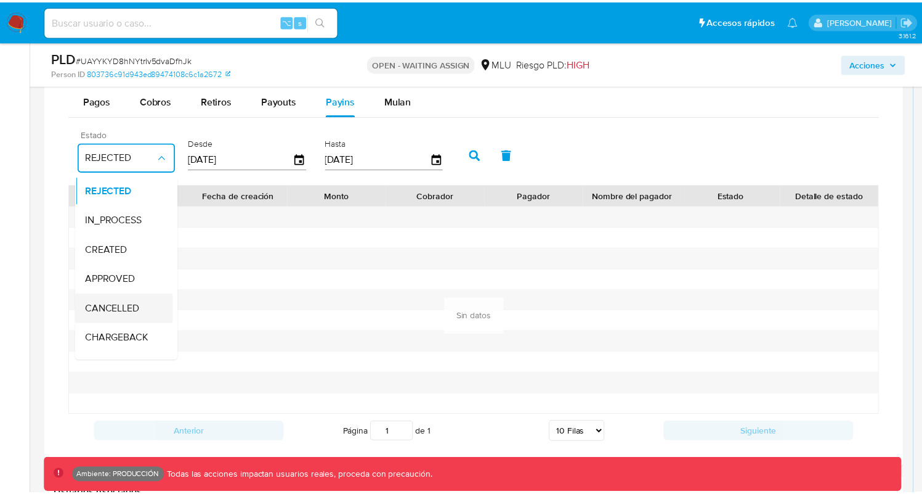
scroll to position [91, 0]
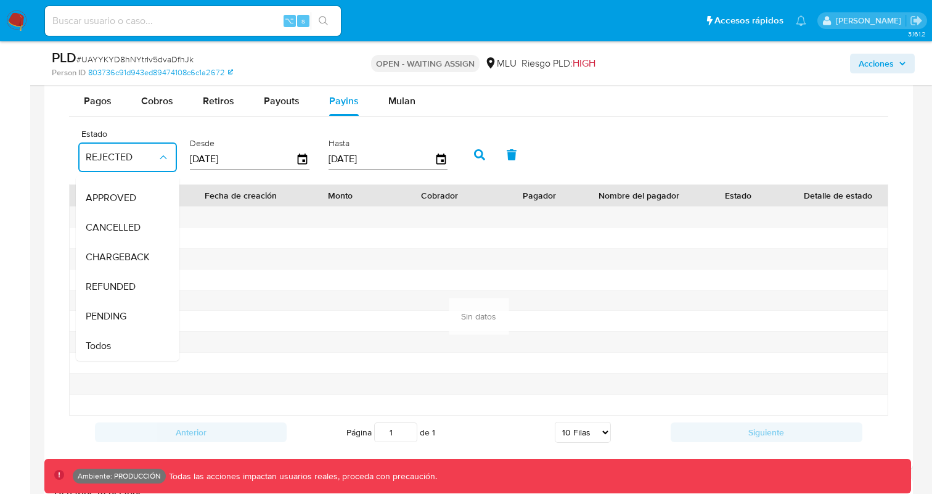
click at [115, 331] on div "Todos" at bounding box center [121, 346] width 71 height 30
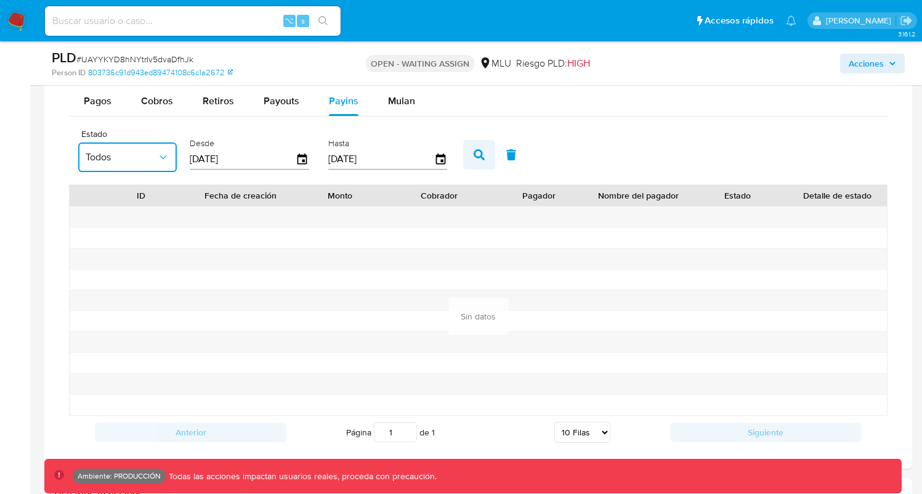
click at [478, 163] on button "button" at bounding box center [479, 155] width 32 height 30
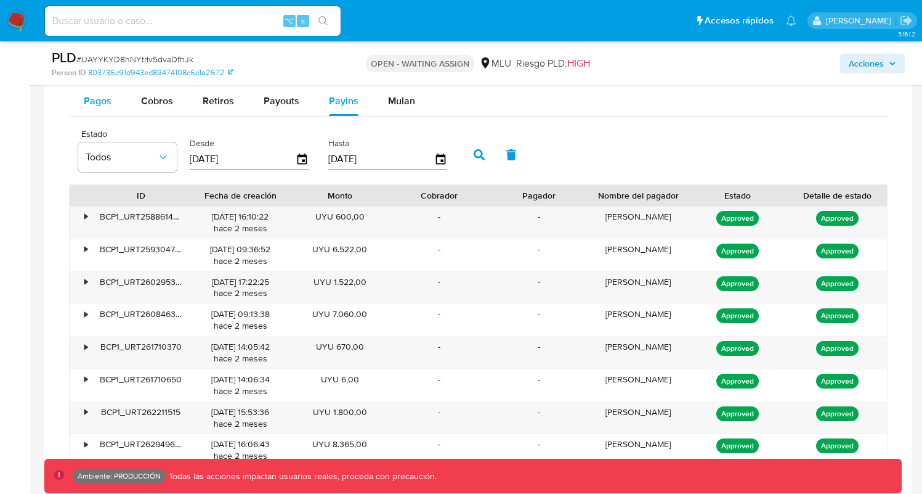
click at [113, 105] on button "Pagos" at bounding box center [97, 101] width 57 height 30
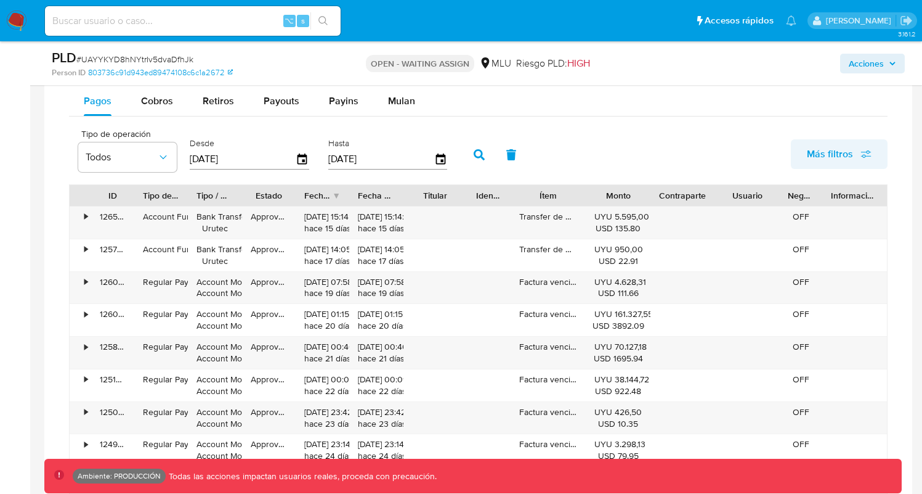
click at [807, 149] on button "Más filtros" at bounding box center [839, 154] width 97 height 30
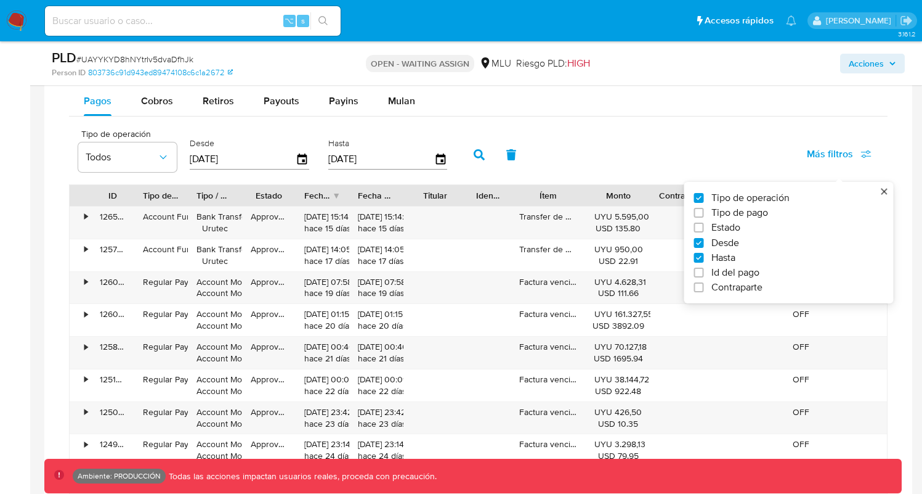
click at [751, 210] on span "Tipo de pago" at bounding box center [740, 212] width 57 height 12
click at [704, 210] on input "Tipo de pago" at bounding box center [699, 213] width 10 height 10
checkbox input "true"
type input "[DATE]"
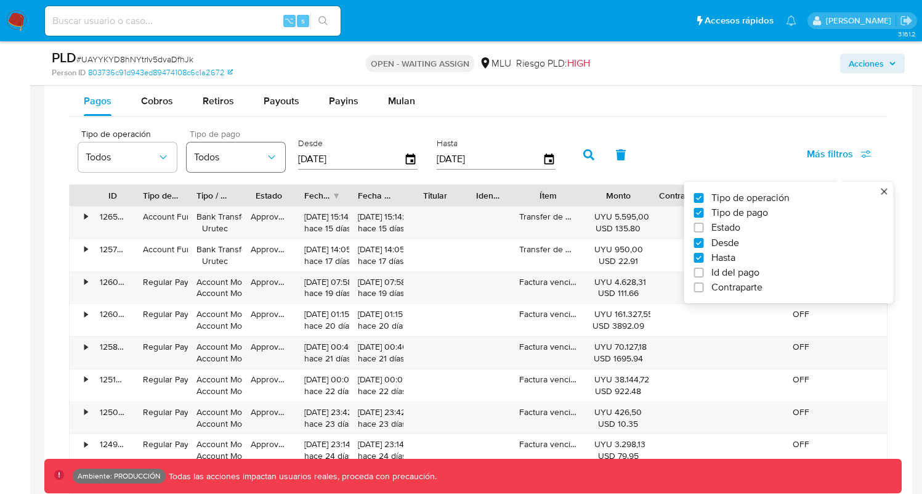
click at [274, 159] on icon "button" at bounding box center [272, 157] width 12 height 12
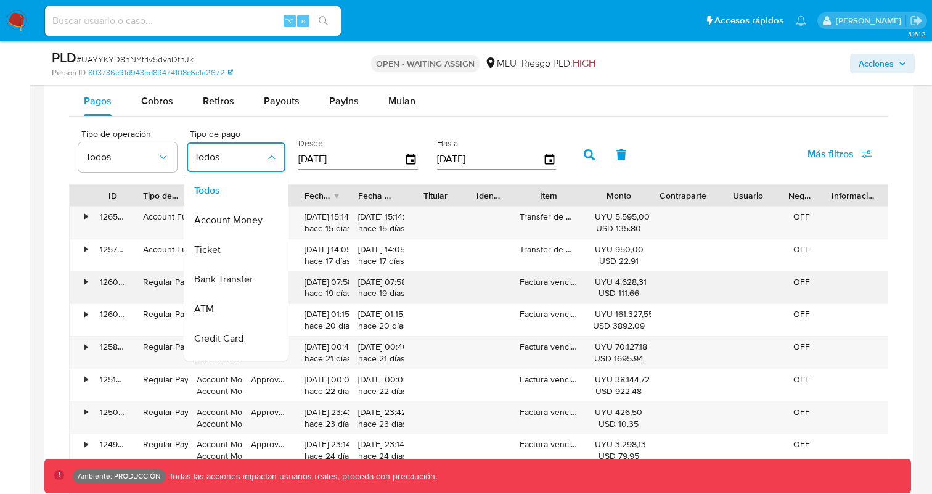
click at [245, 288] on div "Bank Transfer" at bounding box center [229, 279] width 71 height 30
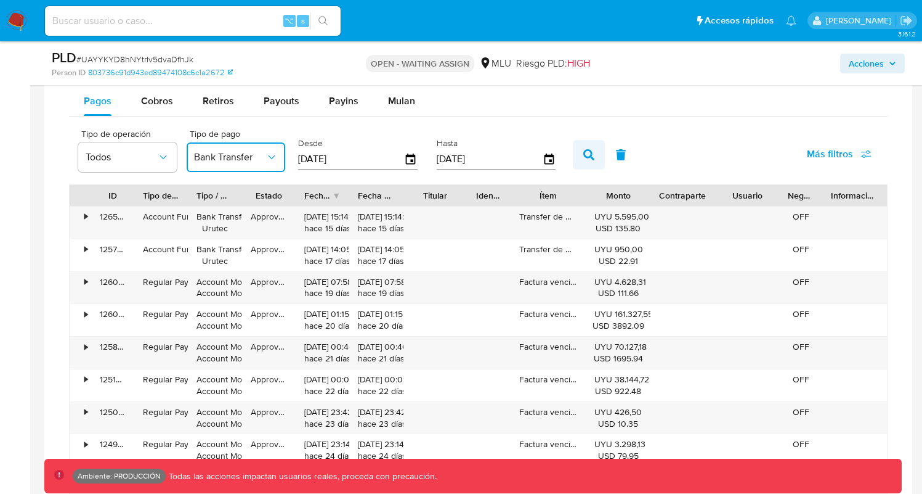
click at [598, 153] on button "button" at bounding box center [589, 155] width 32 height 30
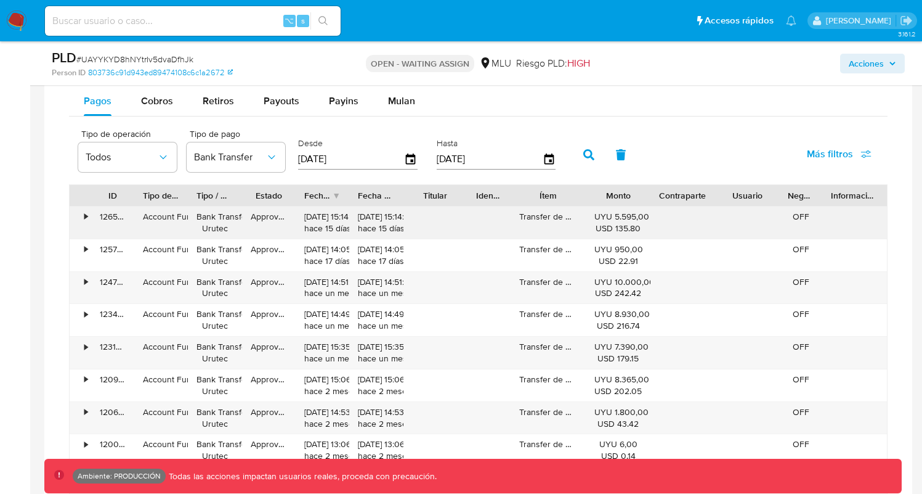
click at [209, 227] on div "Bank Transfer Urutec" at bounding box center [215, 222] width 36 height 23
